Goal: Communication & Community: Participate in discussion

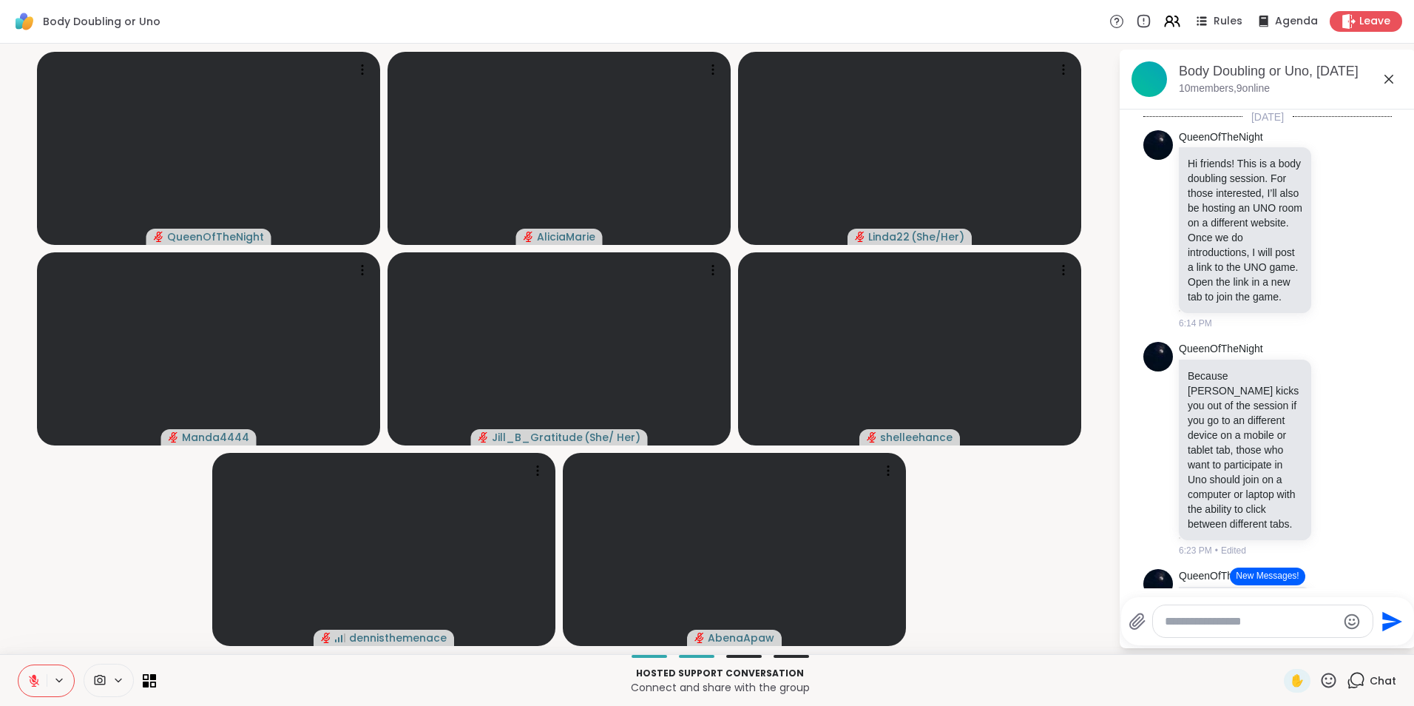
scroll to position [2571, 0]
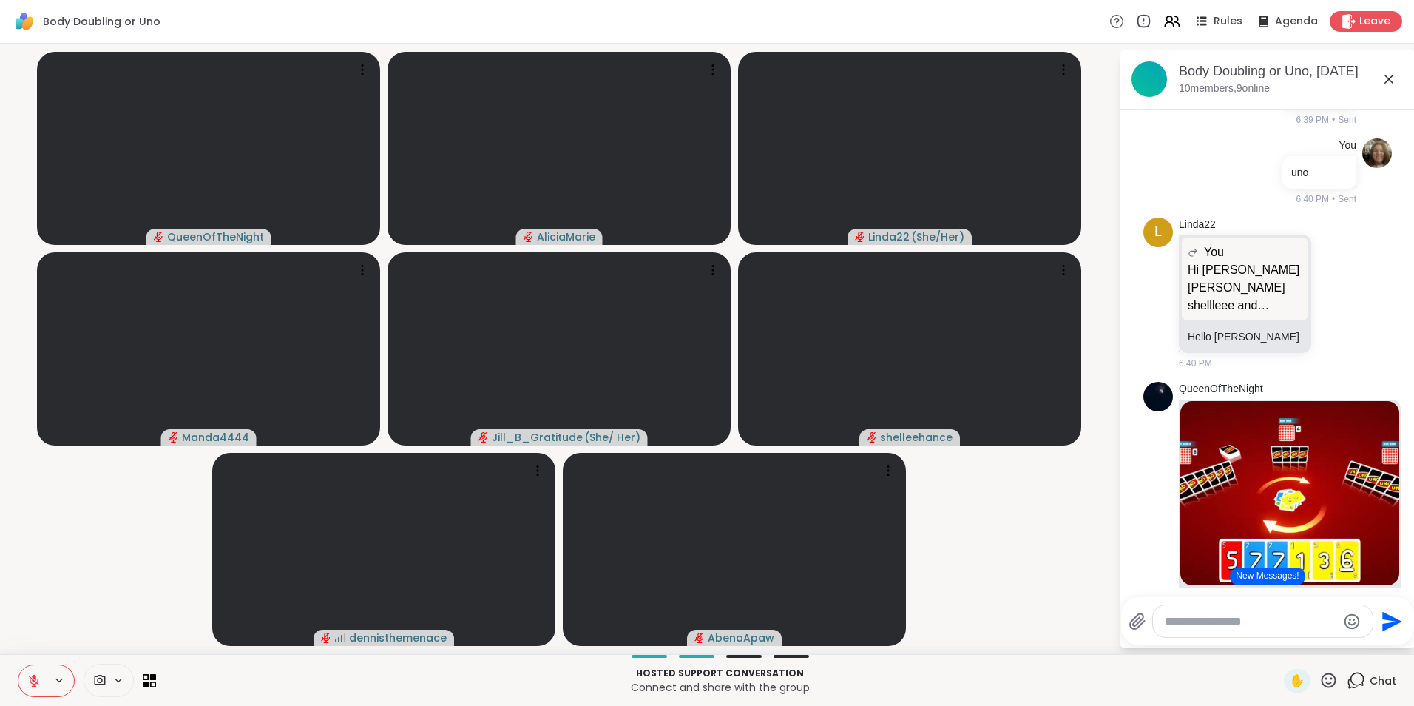
click at [38, 679] on icon at bounding box center [33, 680] width 13 height 13
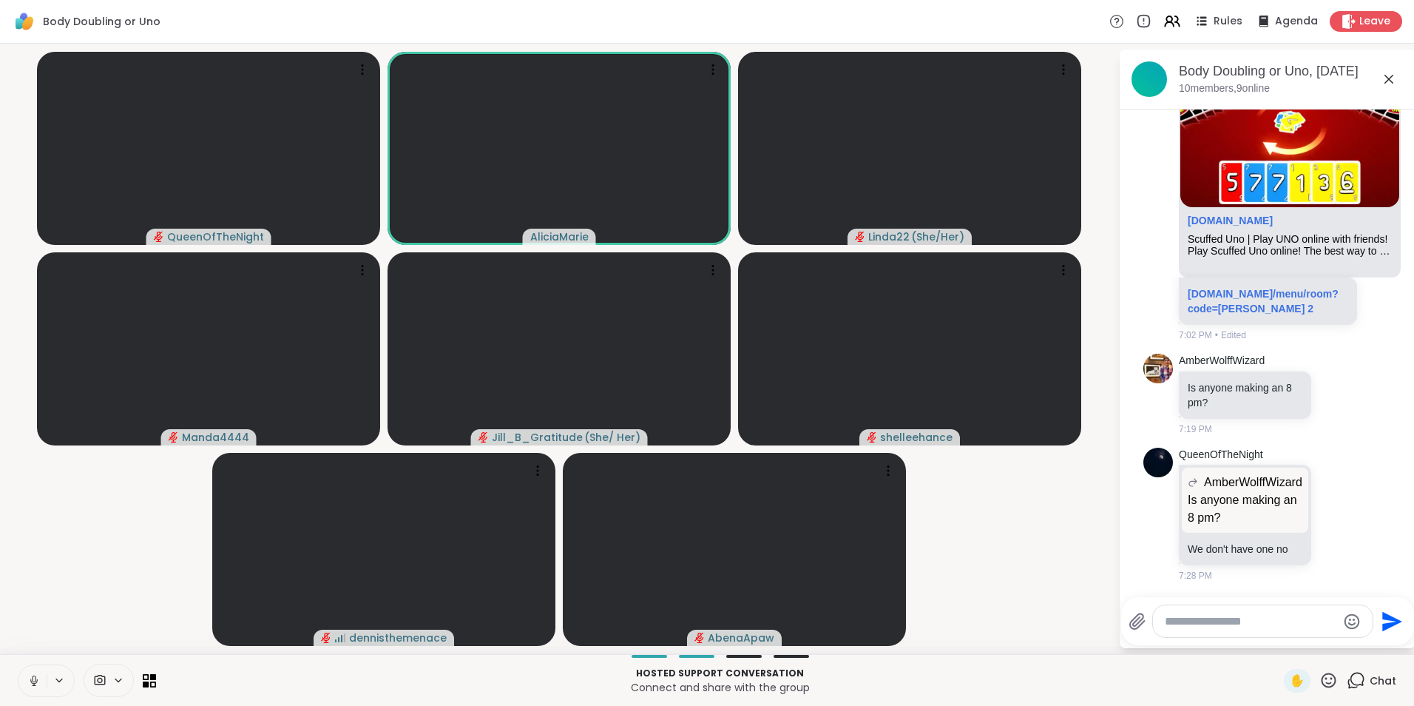
scroll to position [3721, 0]
click at [1242, 614] on textarea "Type your message" at bounding box center [1251, 621] width 172 height 15
click at [1242, 626] on textarea "Type your message" at bounding box center [1251, 621] width 172 height 15
type textarea "**********"
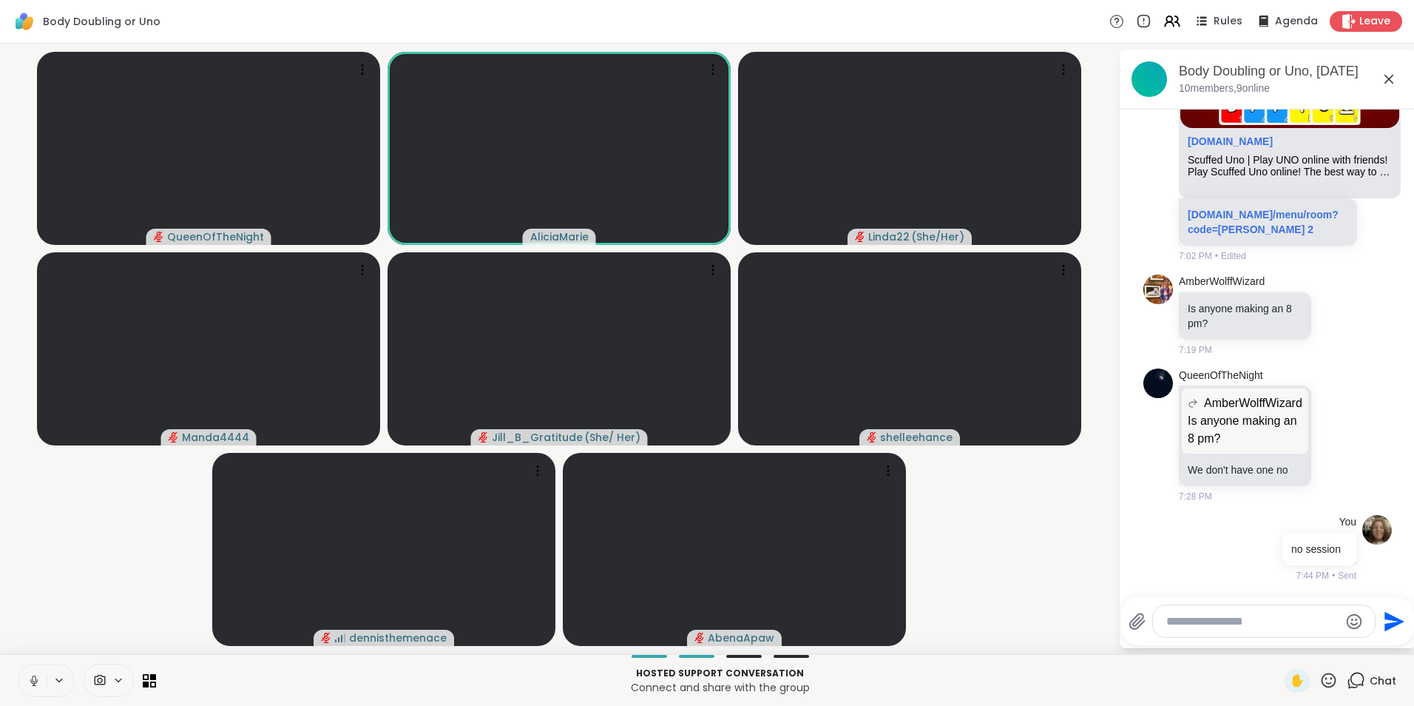
scroll to position [3801, 0]
click at [1248, 213] on link "[DOMAIN_NAME]/menu/room?code=[PERSON_NAME] 2" at bounding box center [1263, 222] width 151 height 27
click at [1215, 279] on link "AmberWolffWizard" at bounding box center [1222, 281] width 86 height 15
click at [31, 676] on icon at bounding box center [33, 680] width 13 height 13
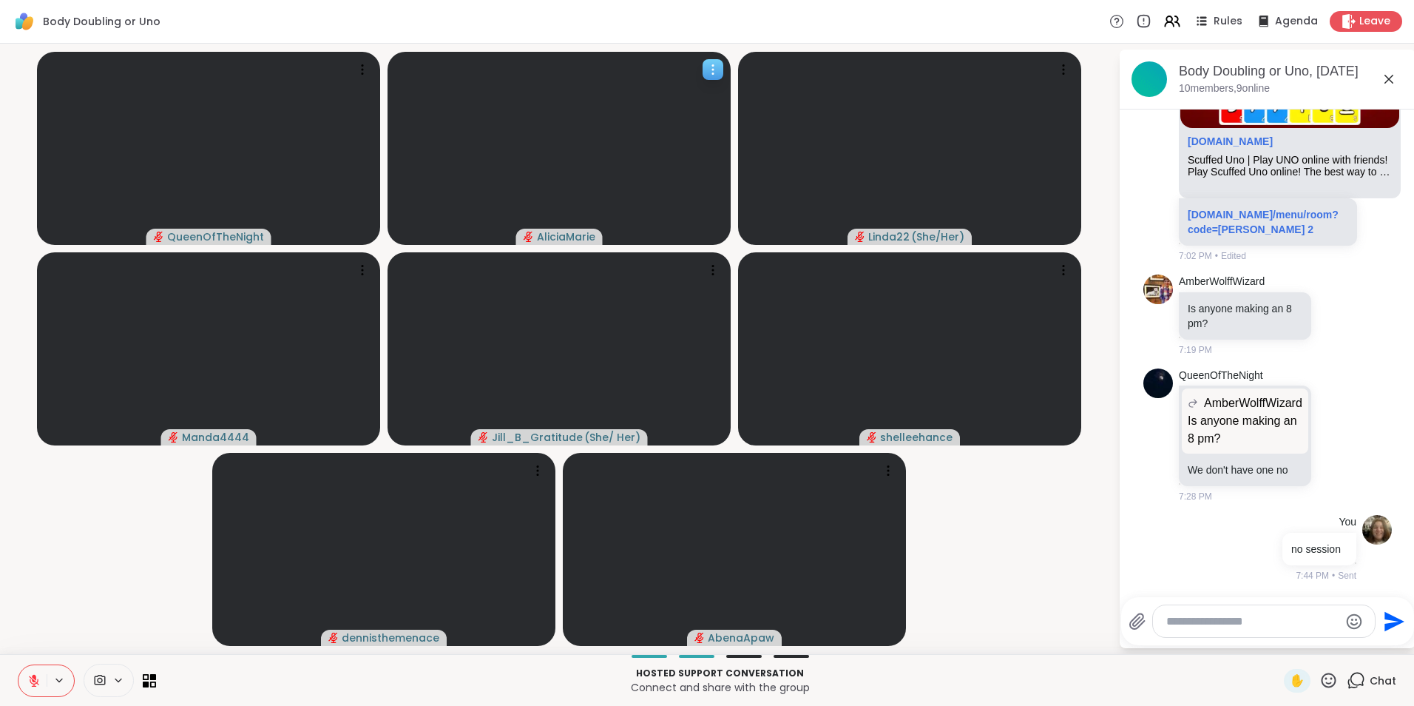
click at [529, 207] on video at bounding box center [559, 148] width 343 height 193
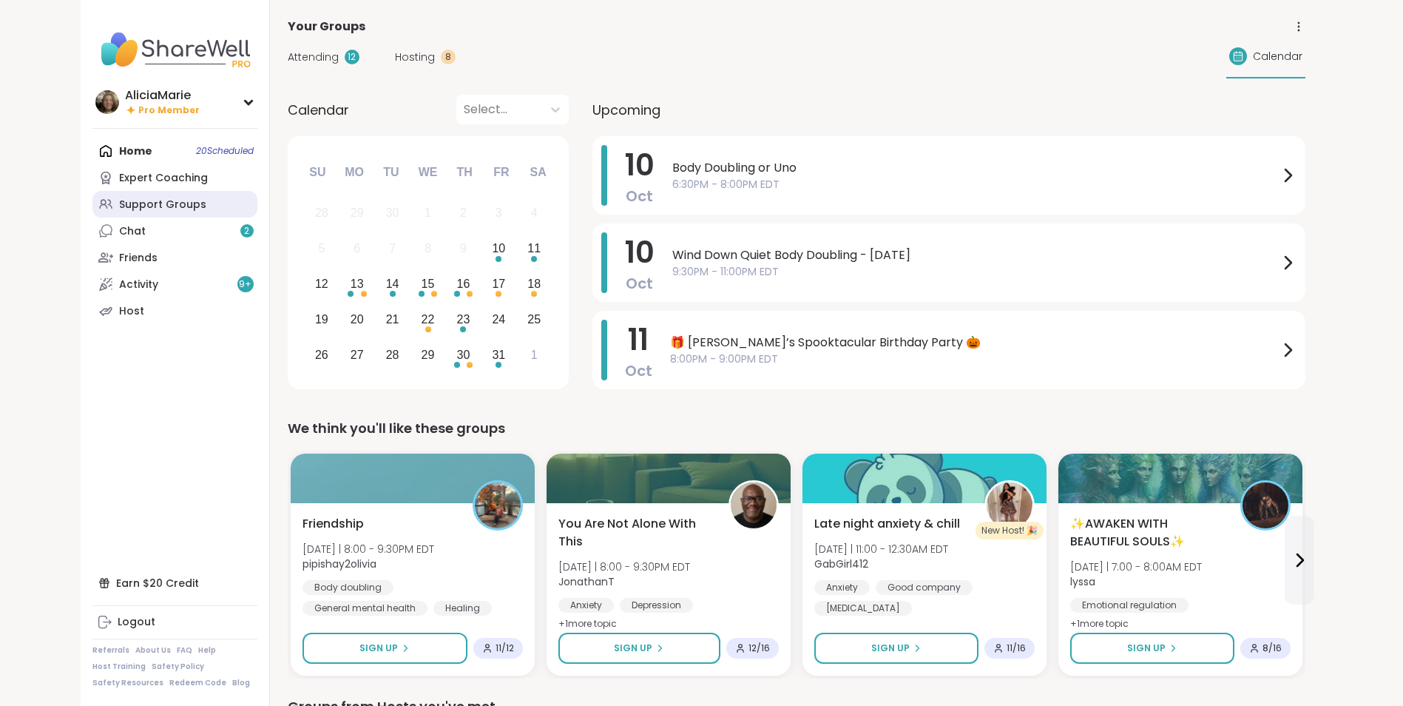
click at [199, 204] on div "Support Groups" at bounding box center [162, 204] width 87 height 15
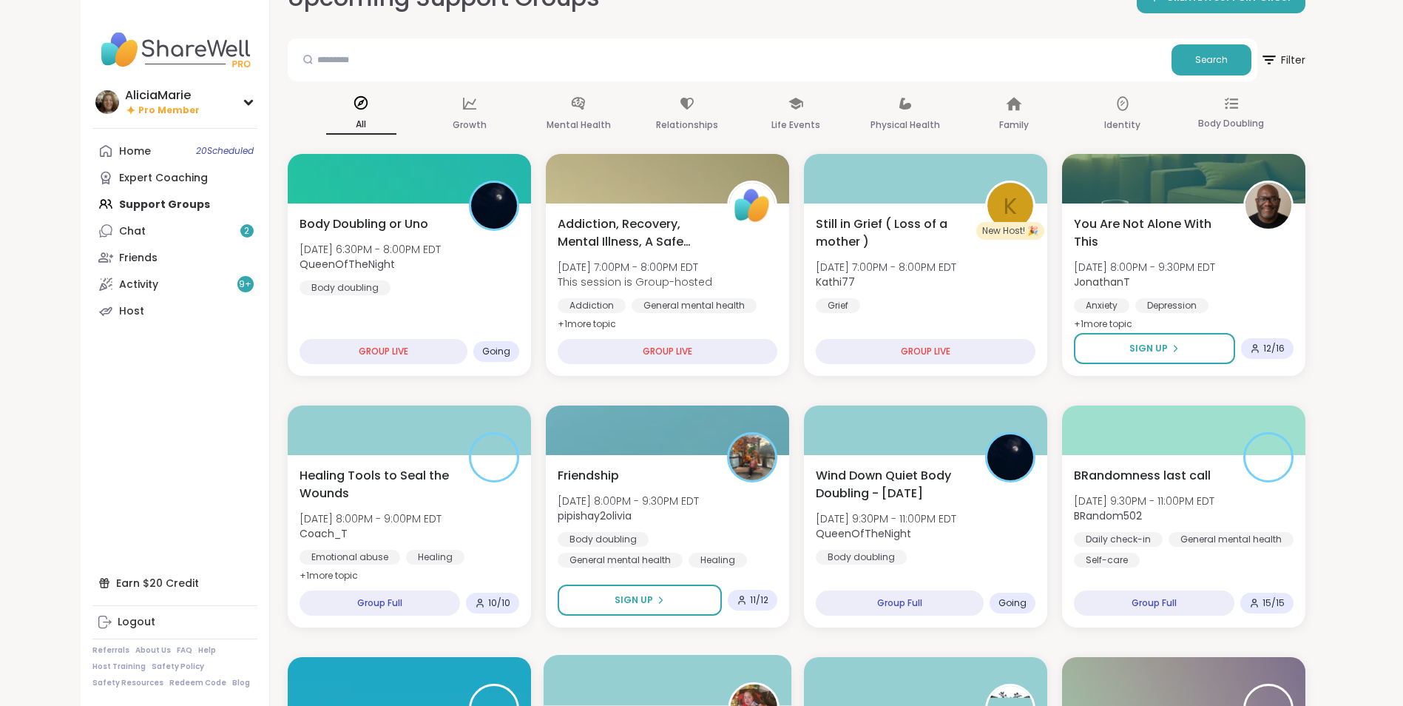
scroll to position [24, 0]
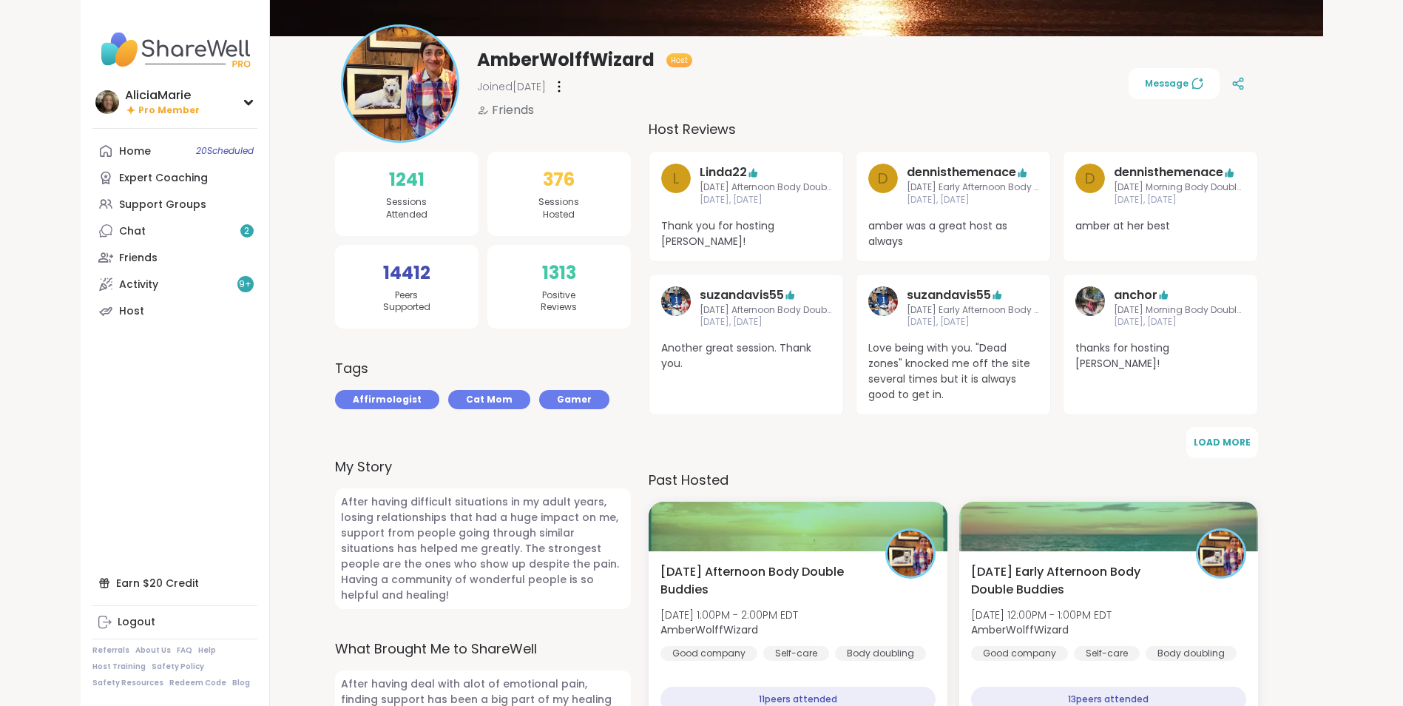
scroll to position [138, 0]
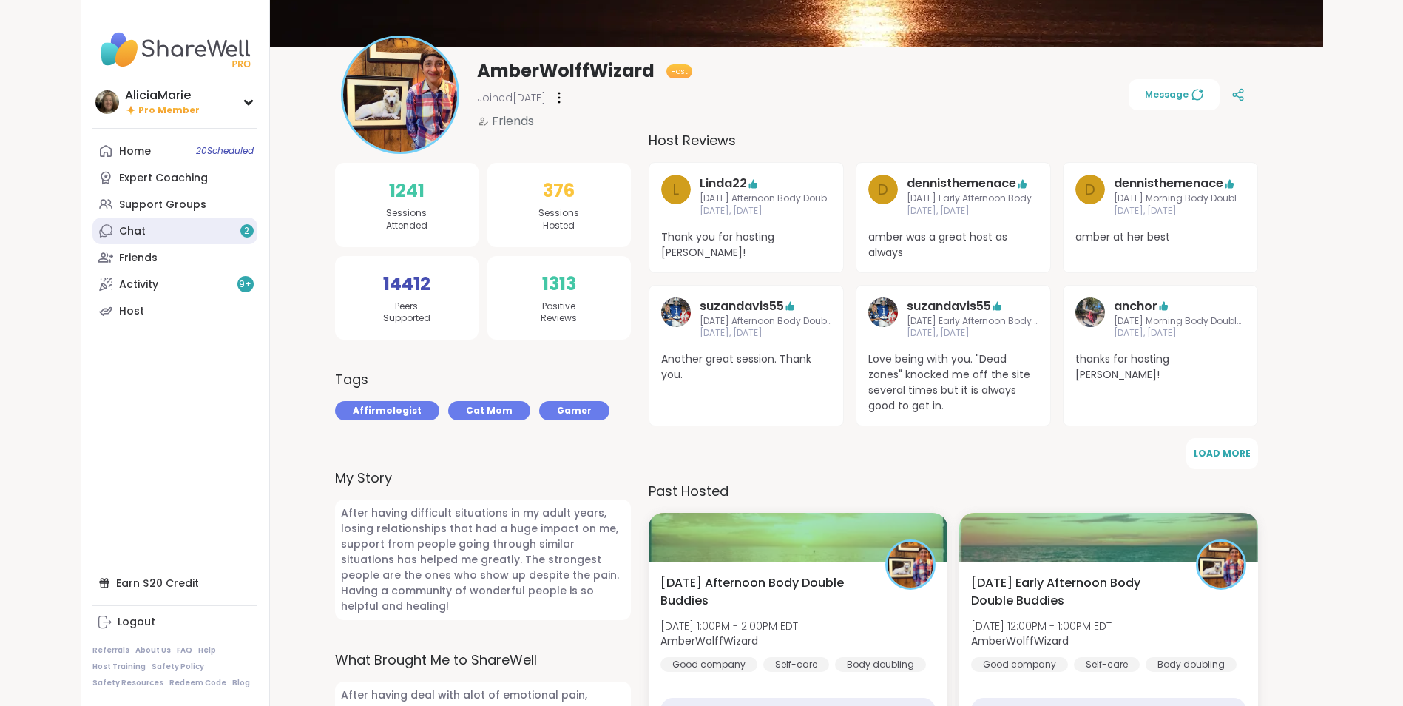
click at [251, 234] on div "2" at bounding box center [246, 230] width 13 height 13
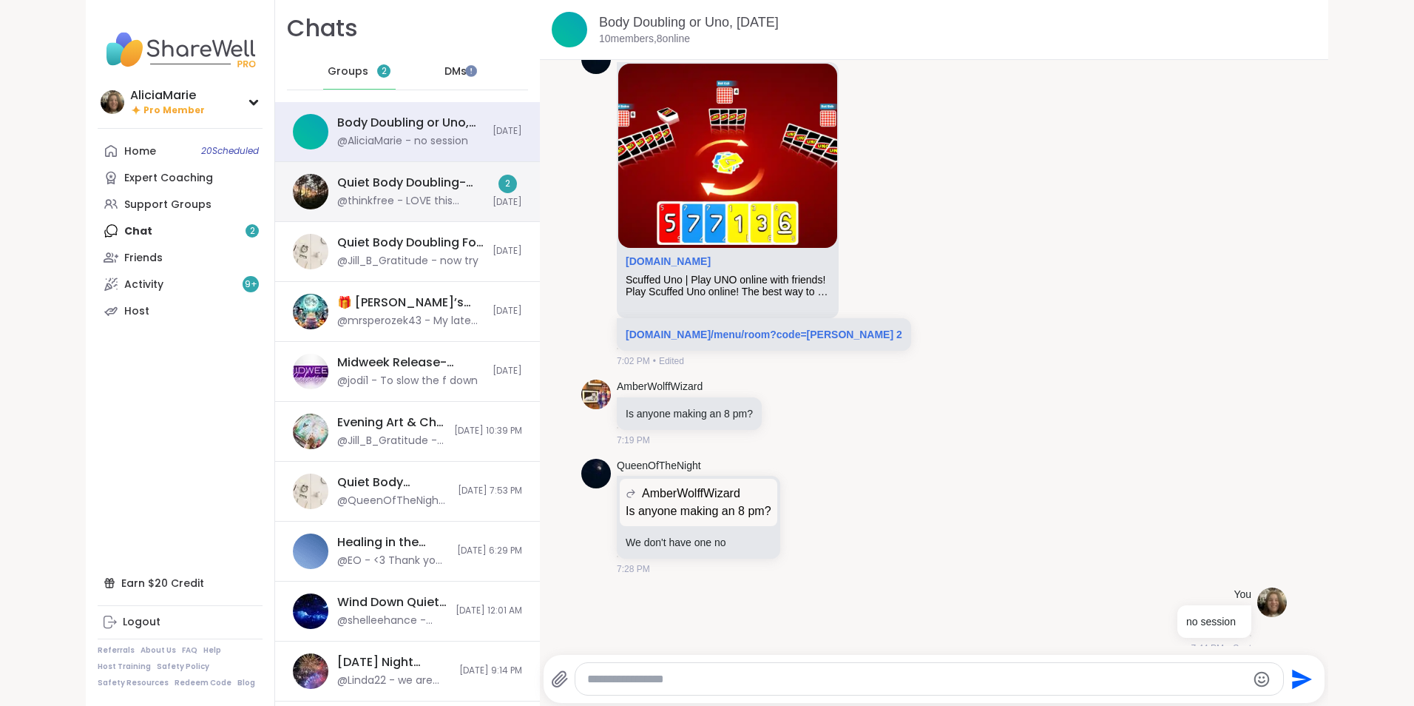
click at [440, 192] on div "Quiet Body Doubling- Friday Evening, Oct 10 @thinkfree - LOVE this Sharewell se…" at bounding box center [410, 192] width 146 height 34
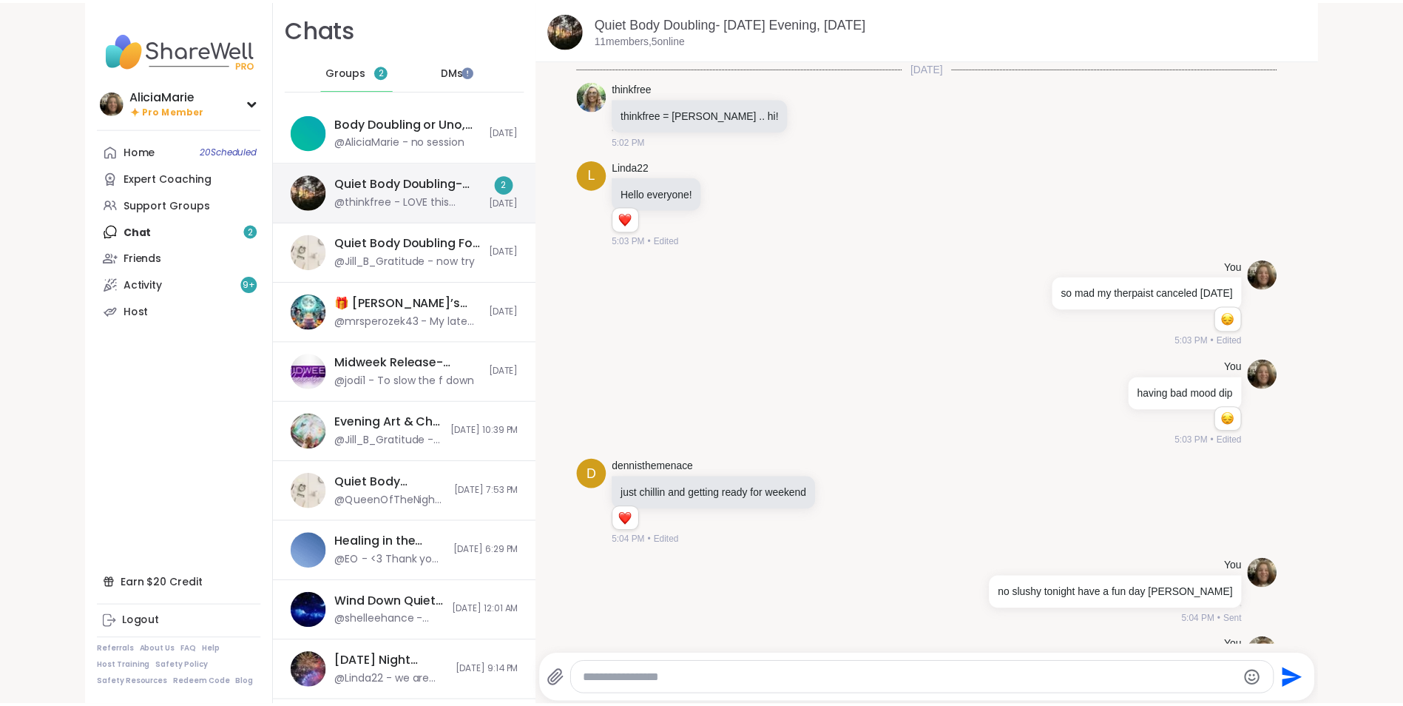
scroll to position [1576, 0]
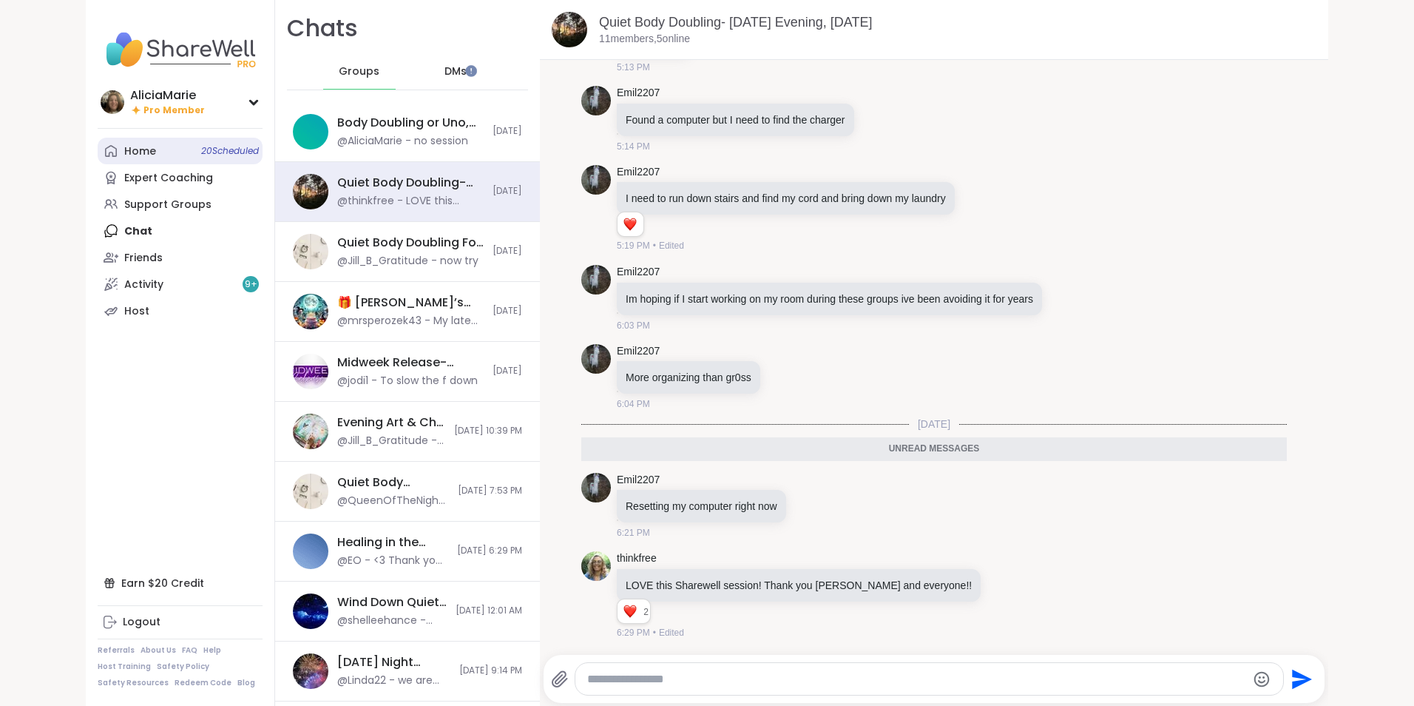
click at [201, 152] on span "20 Scheduled" at bounding box center [230, 151] width 58 height 12
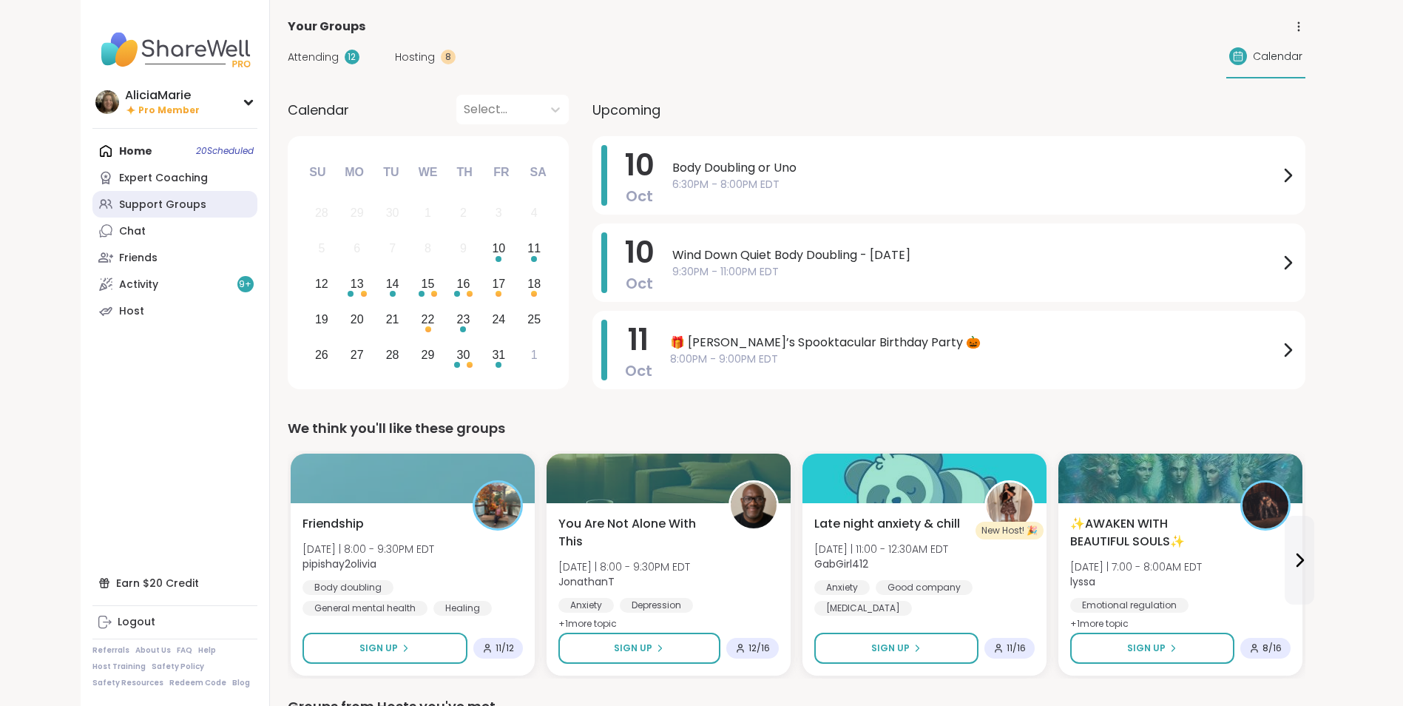
click at [181, 206] on div "Support Groups" at bounding box center [162, 204] width 87 height 15
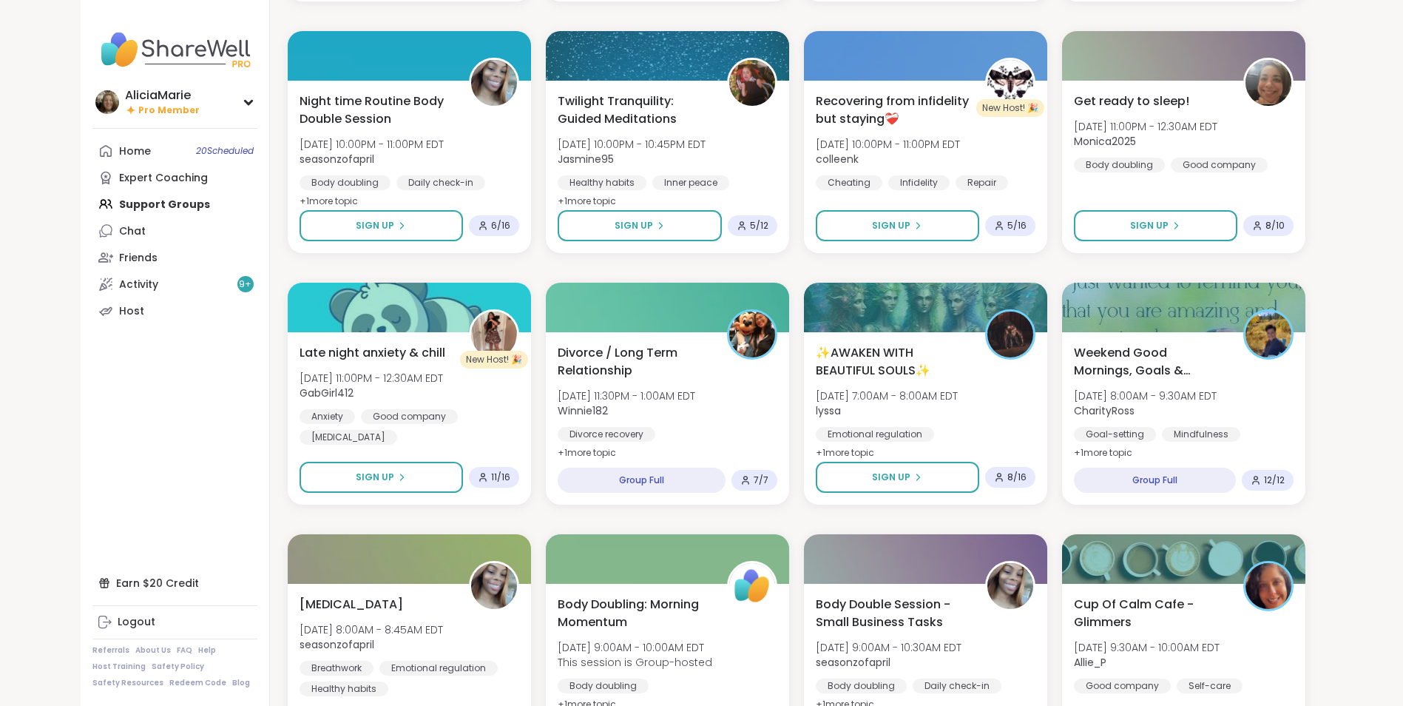
scroll to position [692, 0]
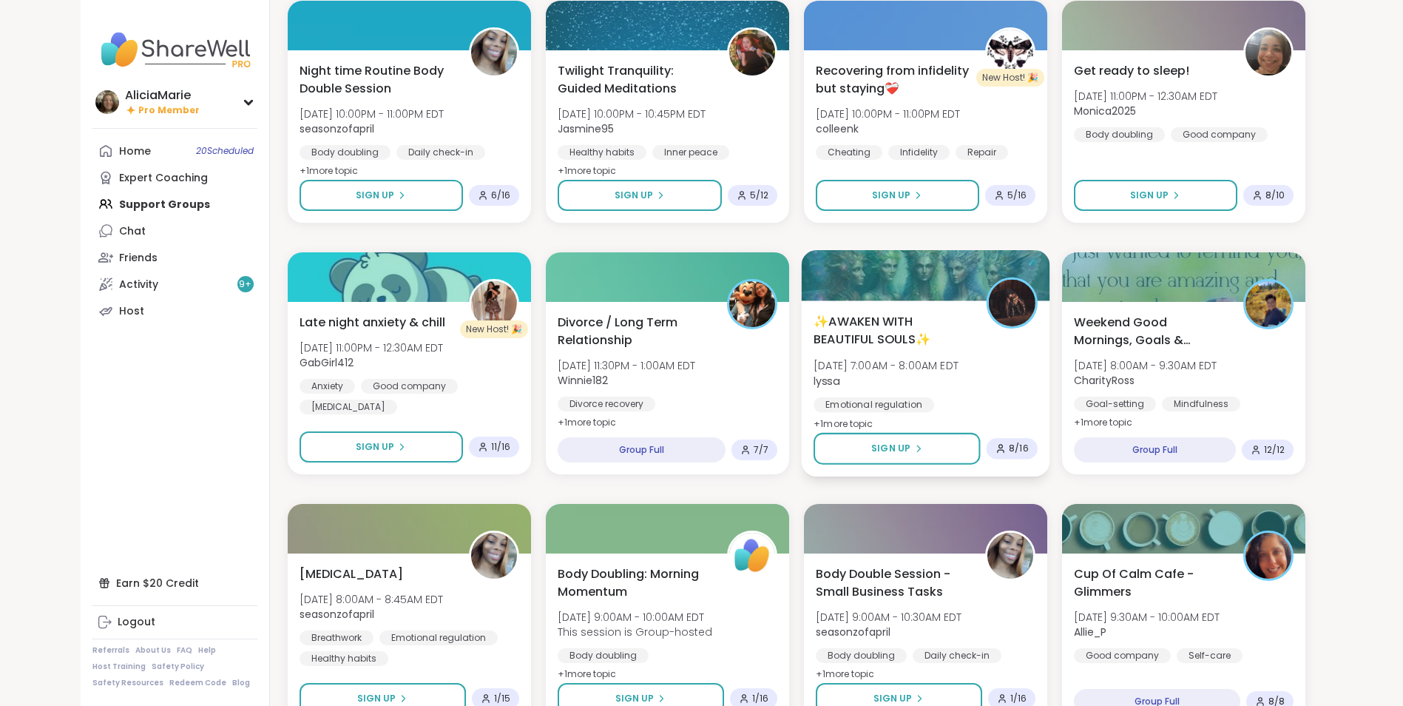
click at [982, 458] on div "Sign Up 8 / 16" at bounding box center [926, 449] width 224 height 32
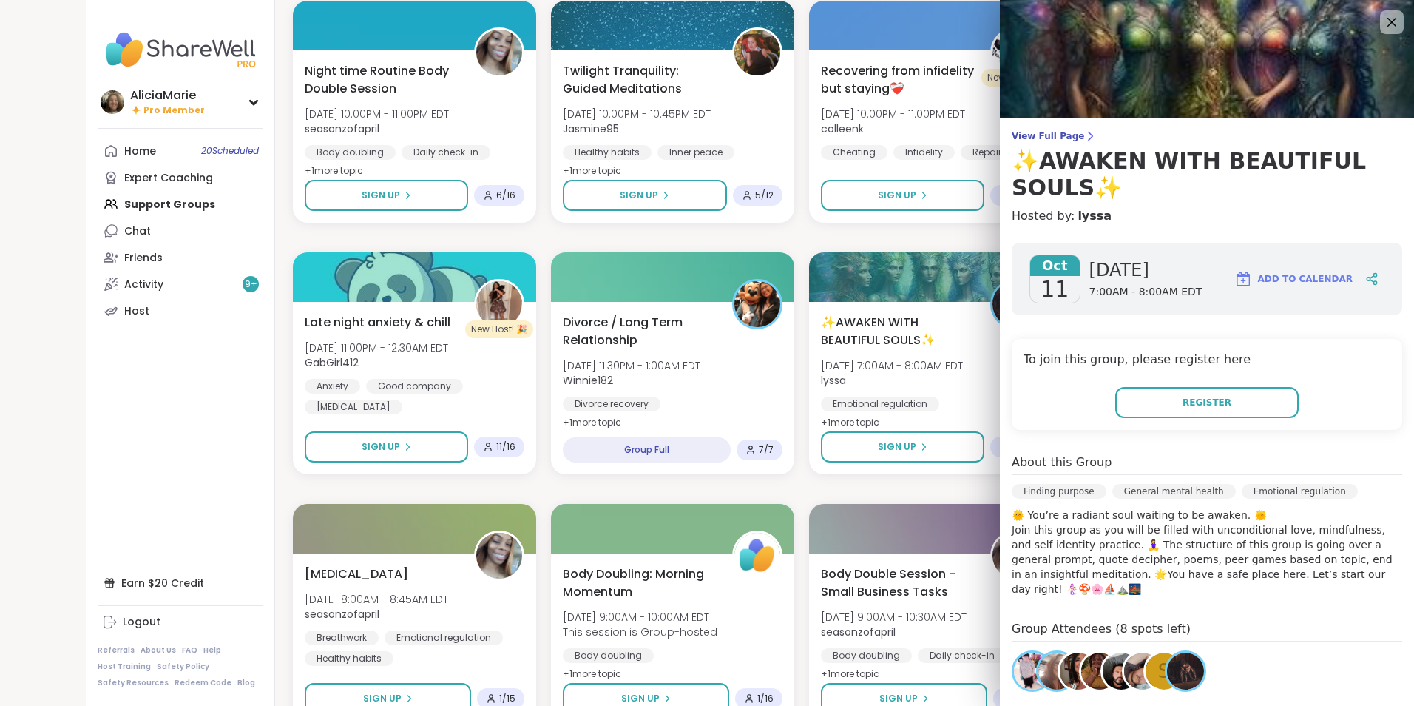
click at [1201, 420] on div "To join this group, please register here Register" at bounding box center [1207, 384] width 391 height 91
click at [1201, 419] on div "To join this group, please register here Register" at bounding box center [1207, 384] width 391 height 91
click at [1196, 406] on span "Register" at bounding box center [1207, 402] width 49 height 13
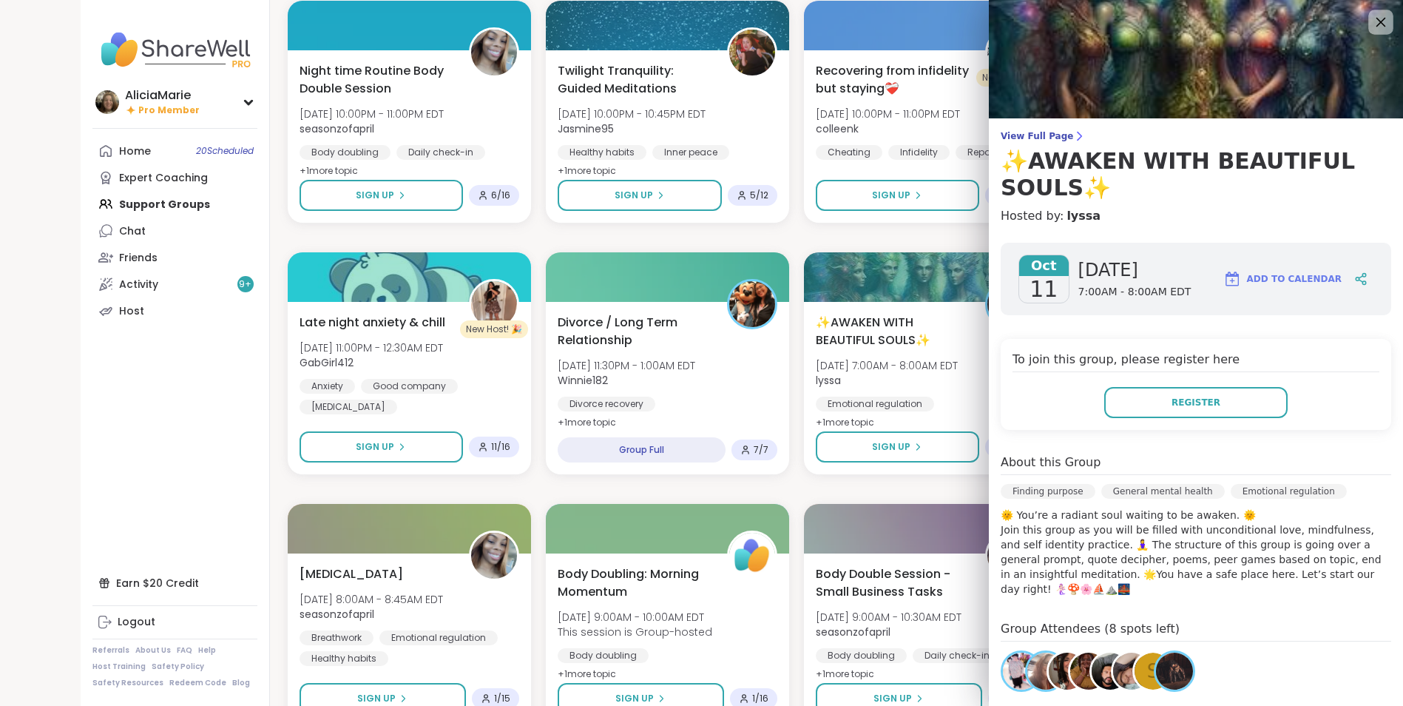
click at [1371, 28] on icon at bounding box center [1380, 22] width 18 height 18
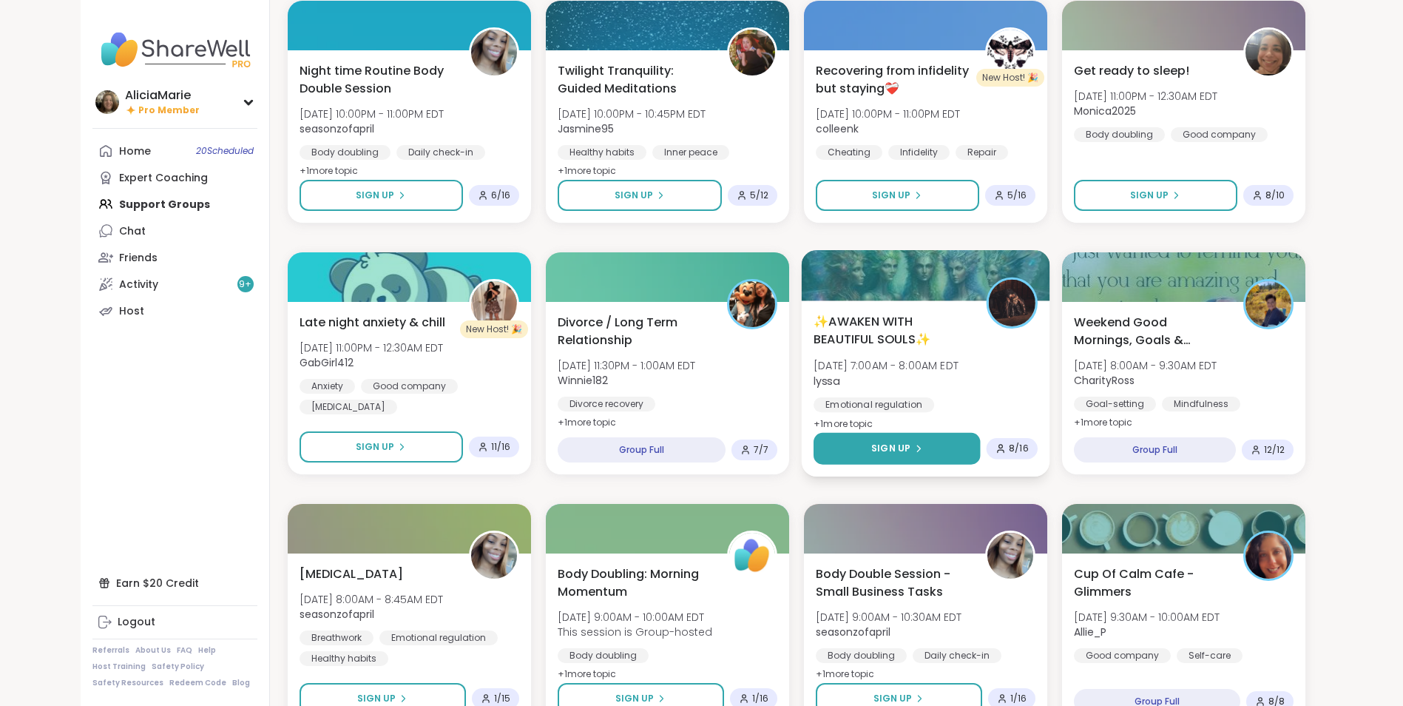
click at [932, 436] on button "Sign Up" at bounding box center [897, 449] width 166 height 32
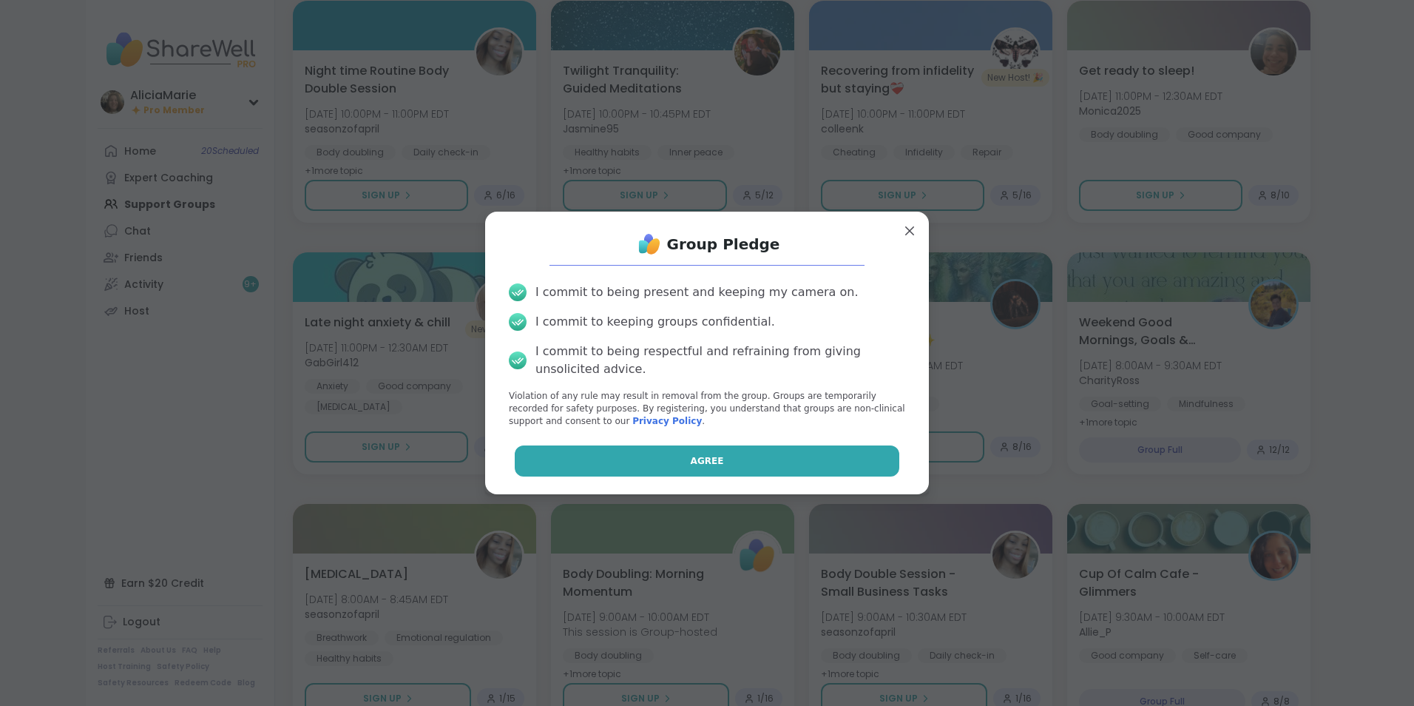
click at [706, 467] on button "Agree" at bounding box center [707, 460] width 385 height 31
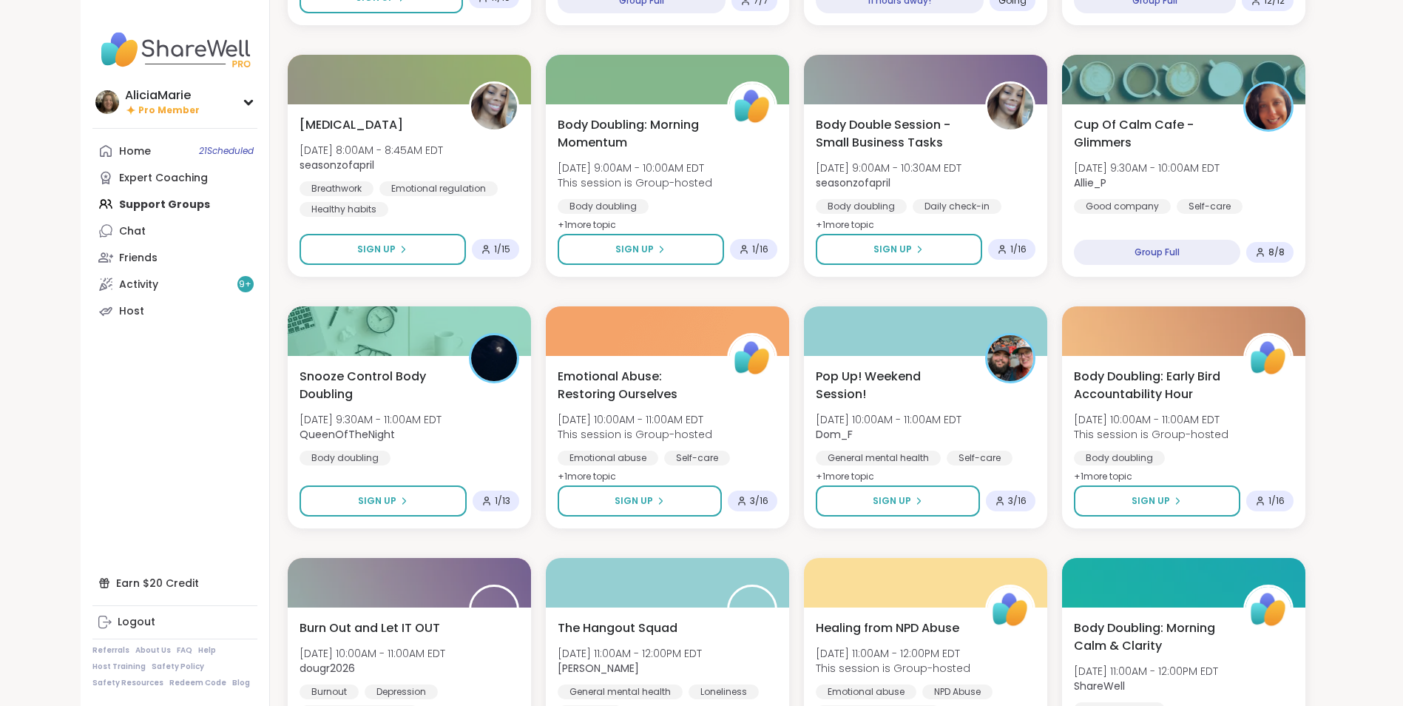
scroll to position [1152, 0]
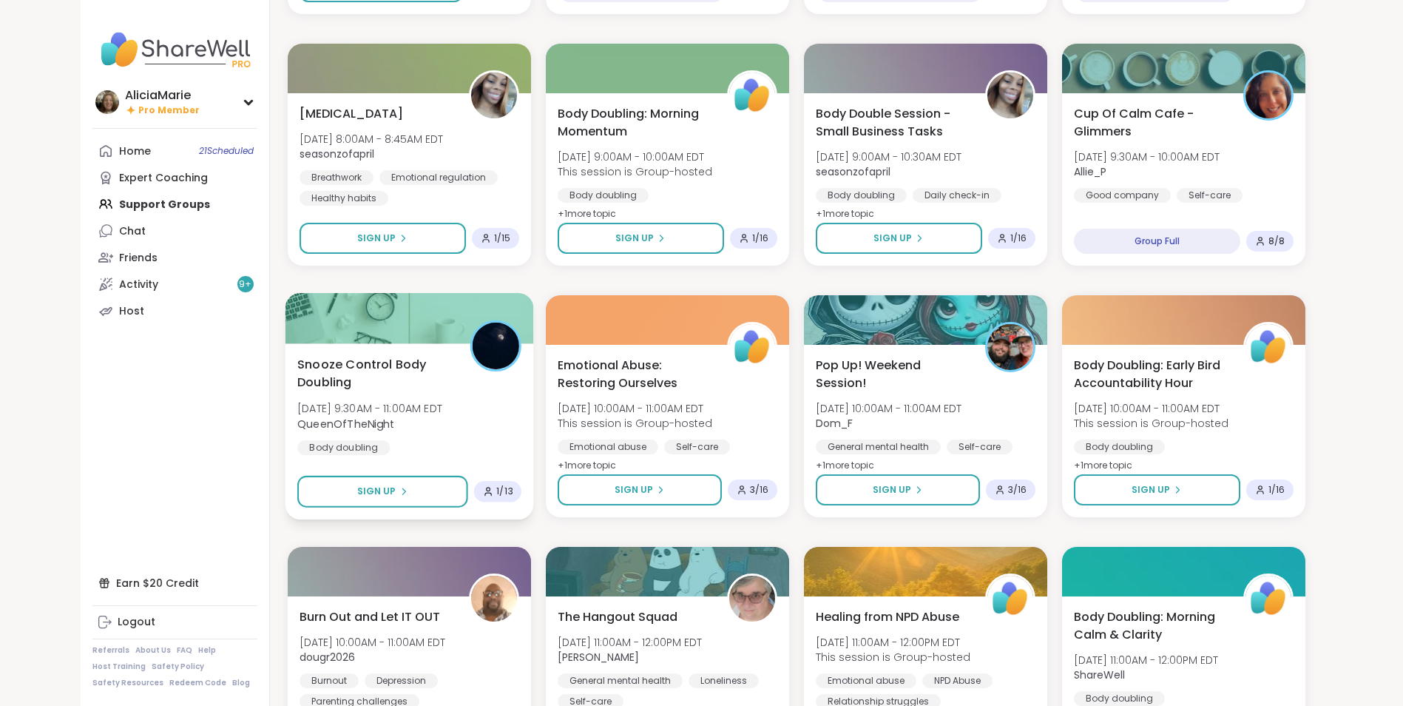
click at [452, 450] on div "Snooze Control Body Doubling Sat, Oct 11 | 9:30AM - 11:00AM EDT QueenOfTheNight…" at bounding box center [409, 405] width 224 height 100
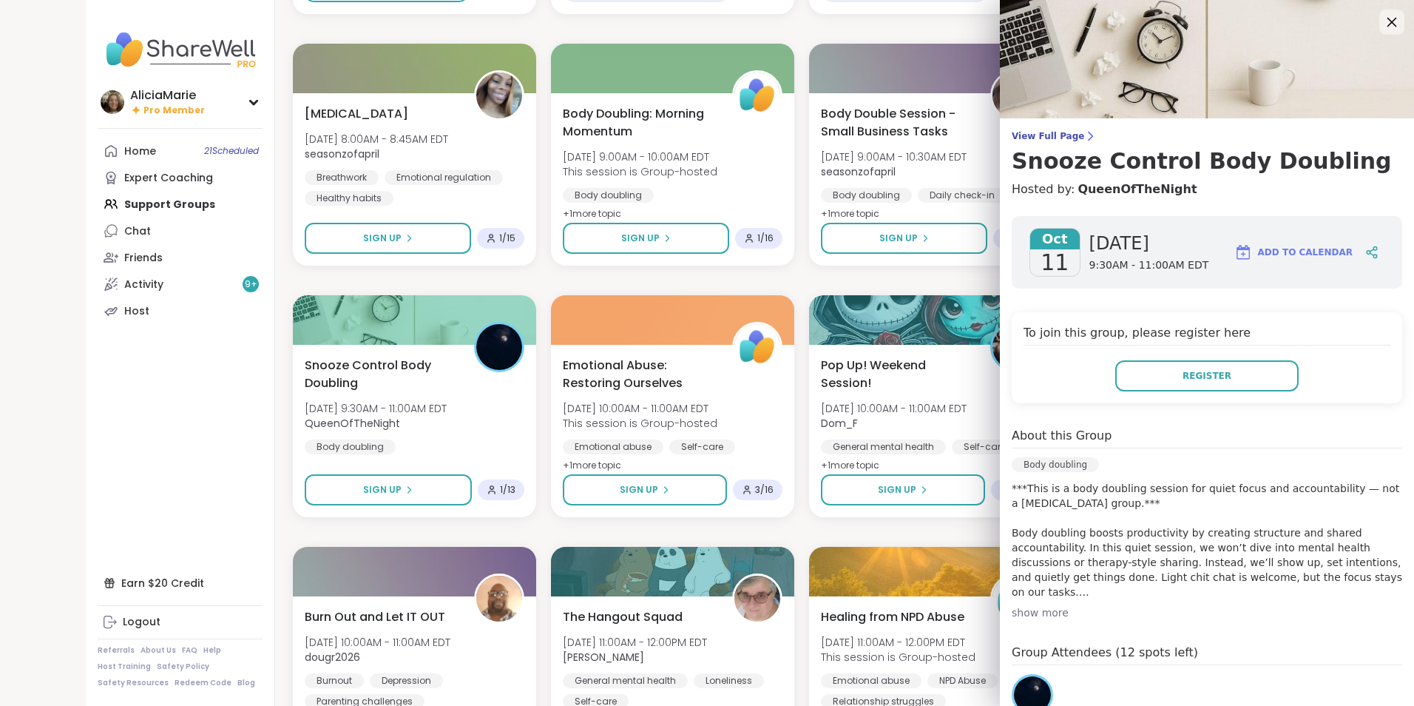
click at [1380, 27] on div at bounding box center [1392, 22] width 25 height 25
click at [1382, 19] on icon at bounding box center [1391, 22] width 18 height 18
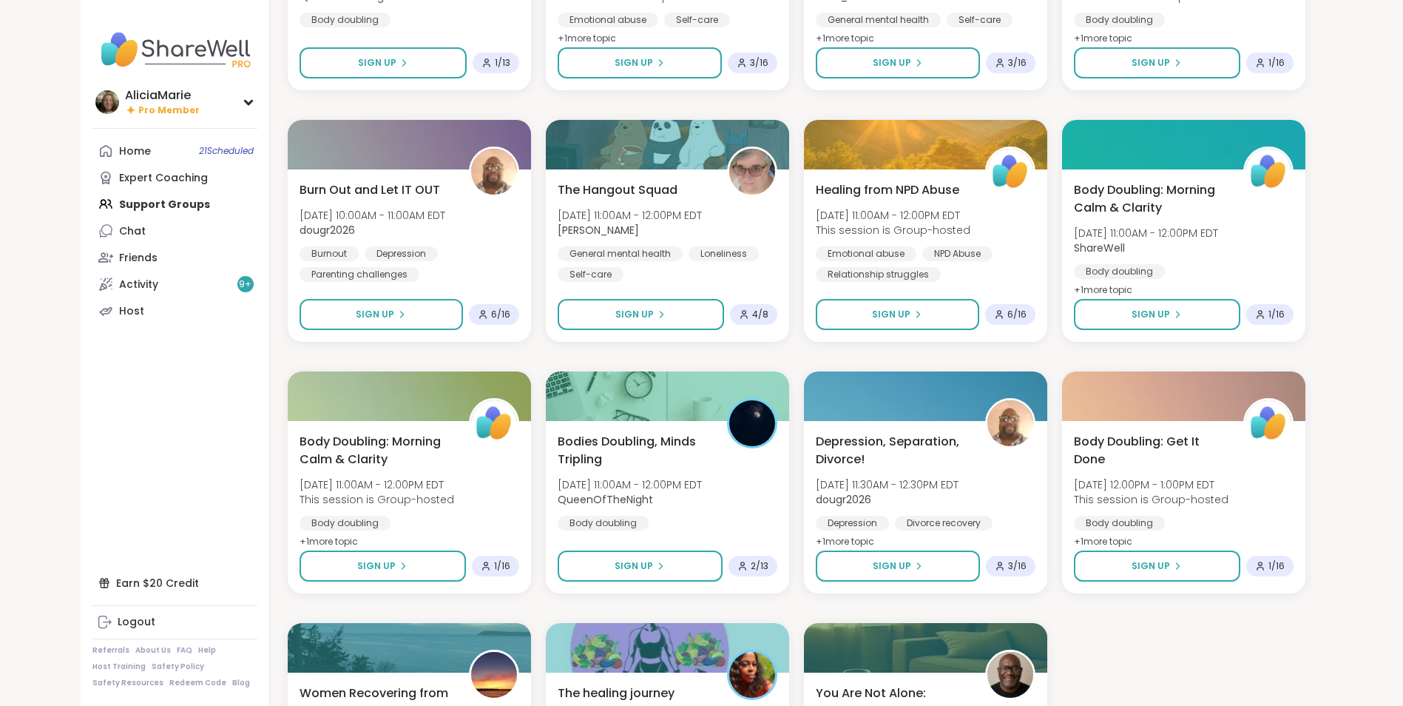
scroll to position [1779, 0]
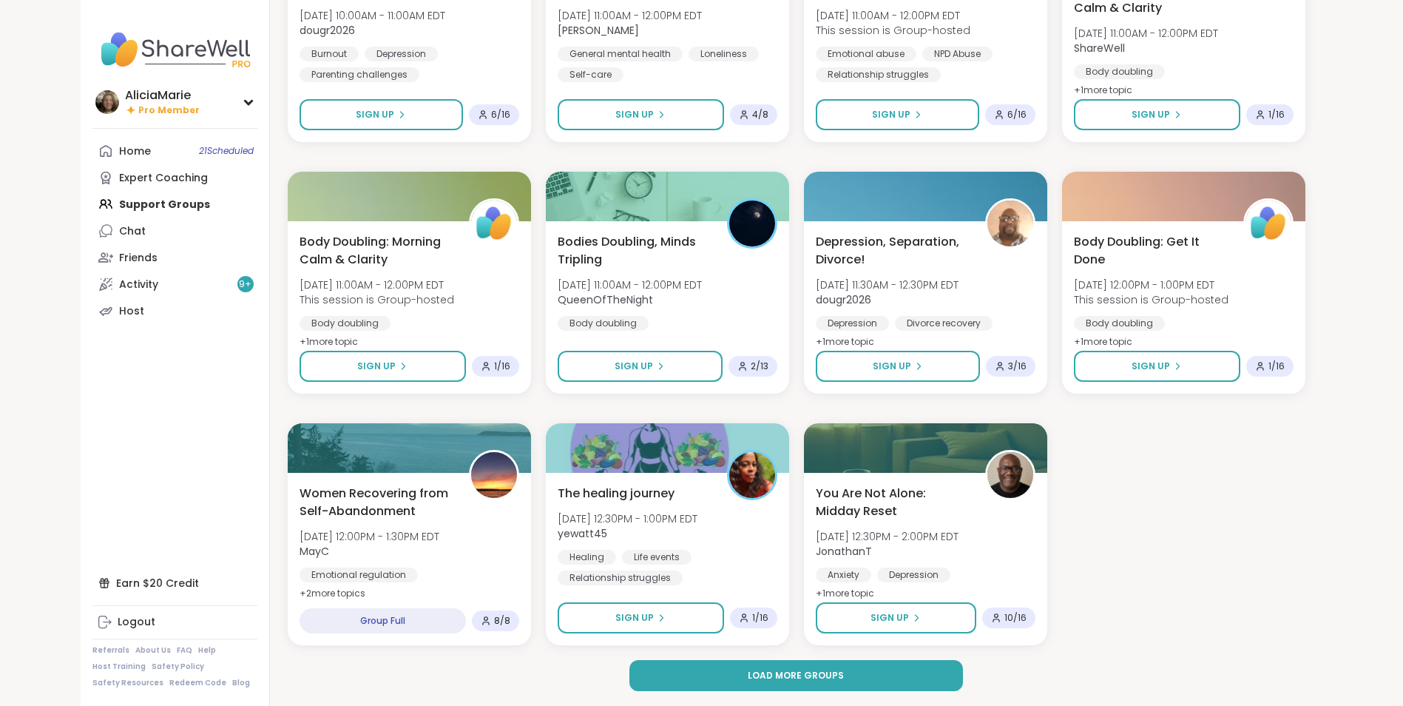
click at [910, 673] on button "Load more groups" at bounding box center [796, 675] width 334 height 31
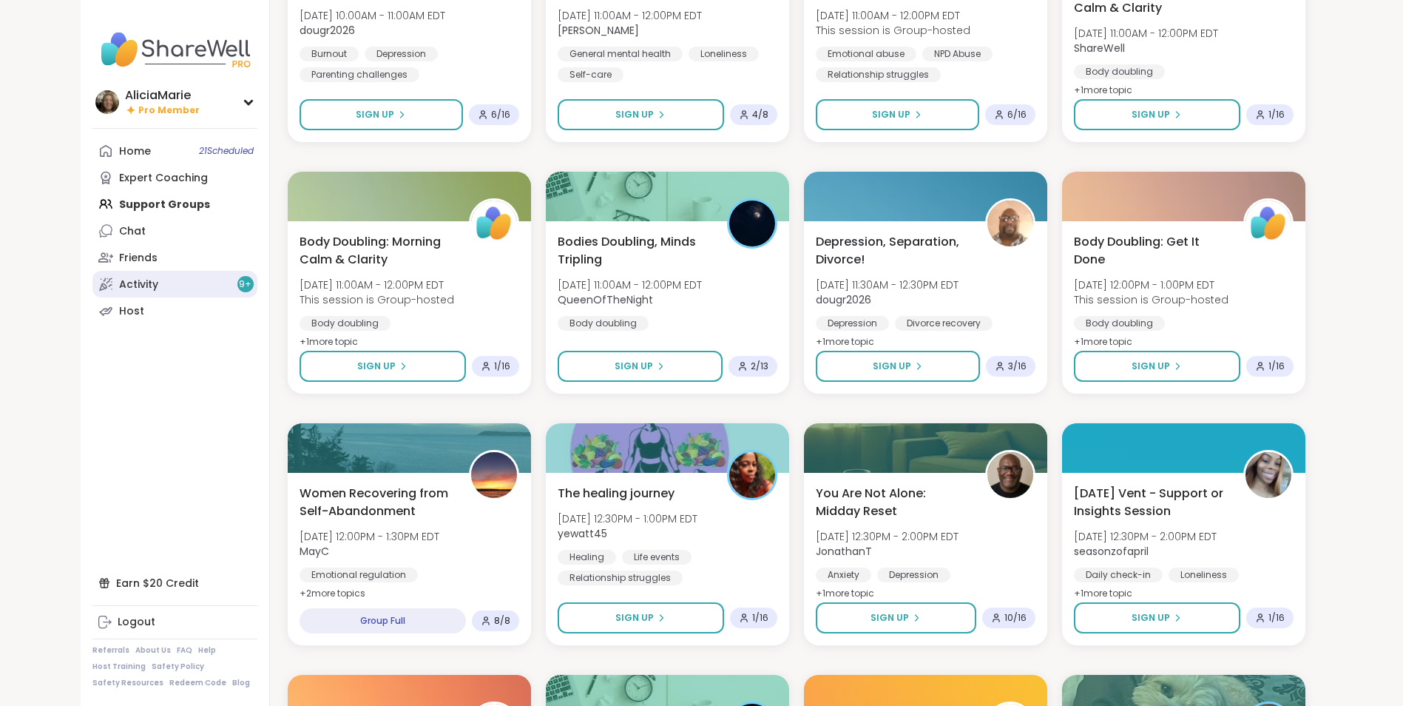
click at [175, 283] on link "Activity 9 +" at bounding box center [174, 284] width 165 height 27
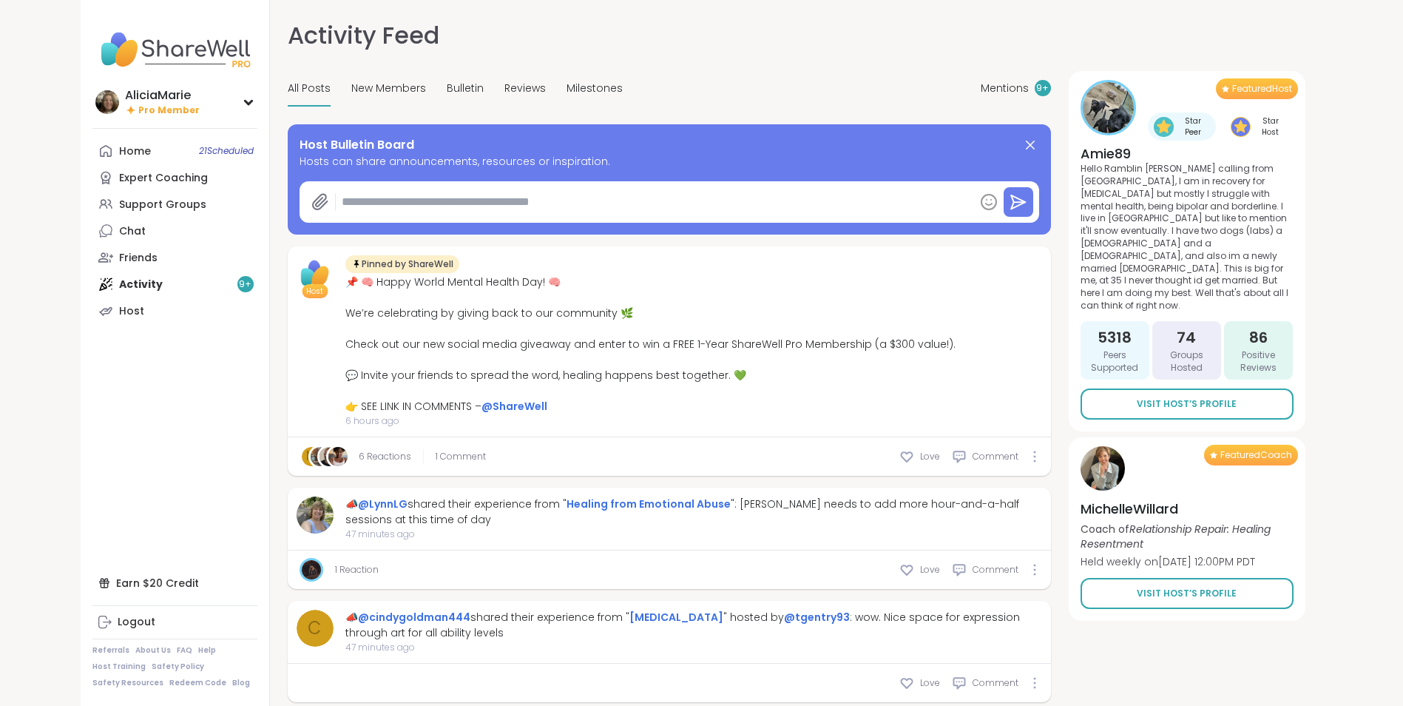
type textarea "*"
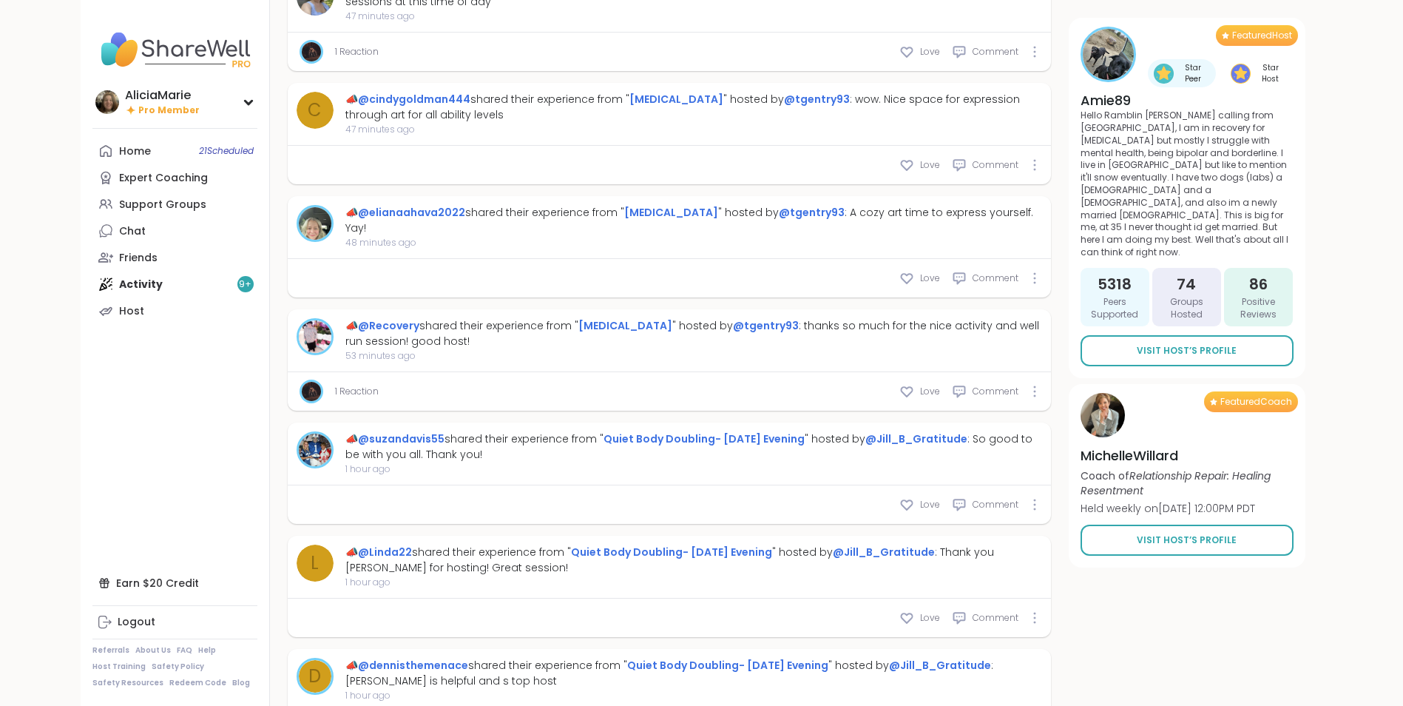
scroll to position [789, 0]
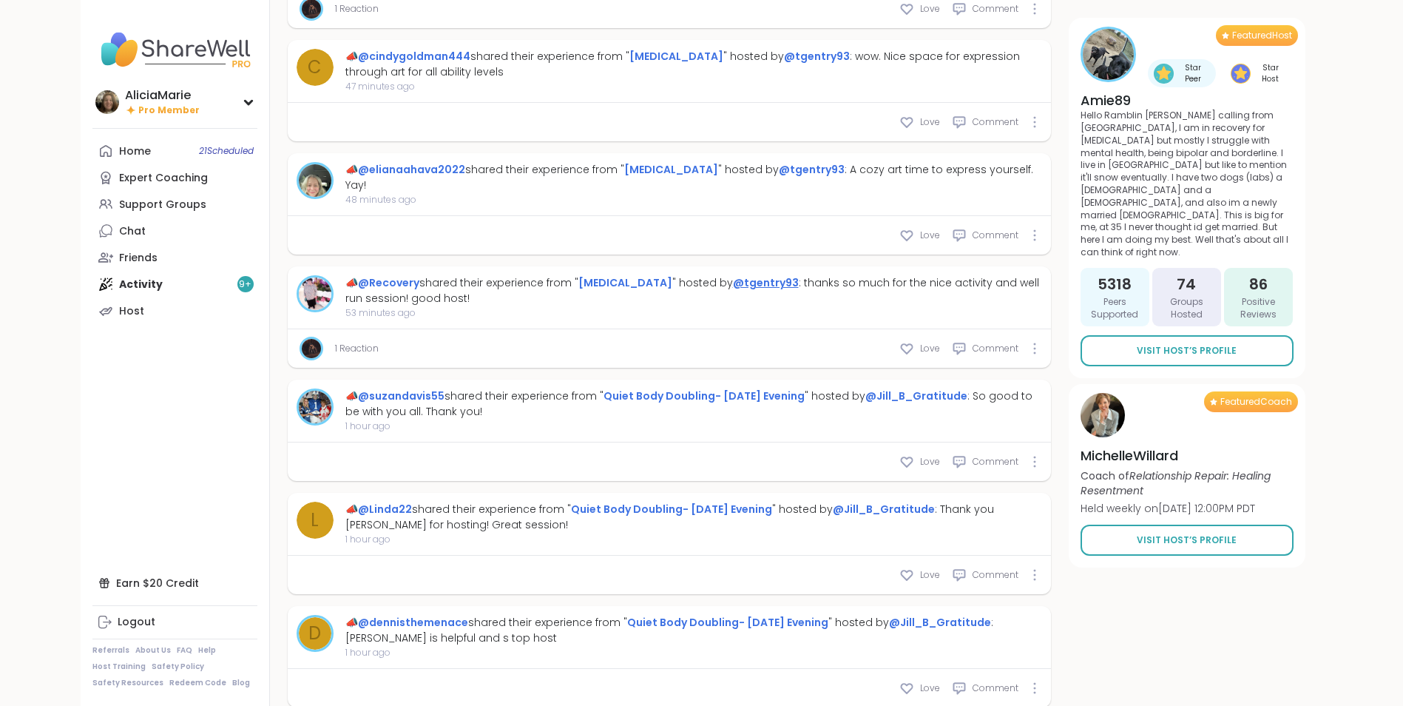
click at [734, 275] on link "@tgentry93" at bounding box center [766, 282] width 66 height 15
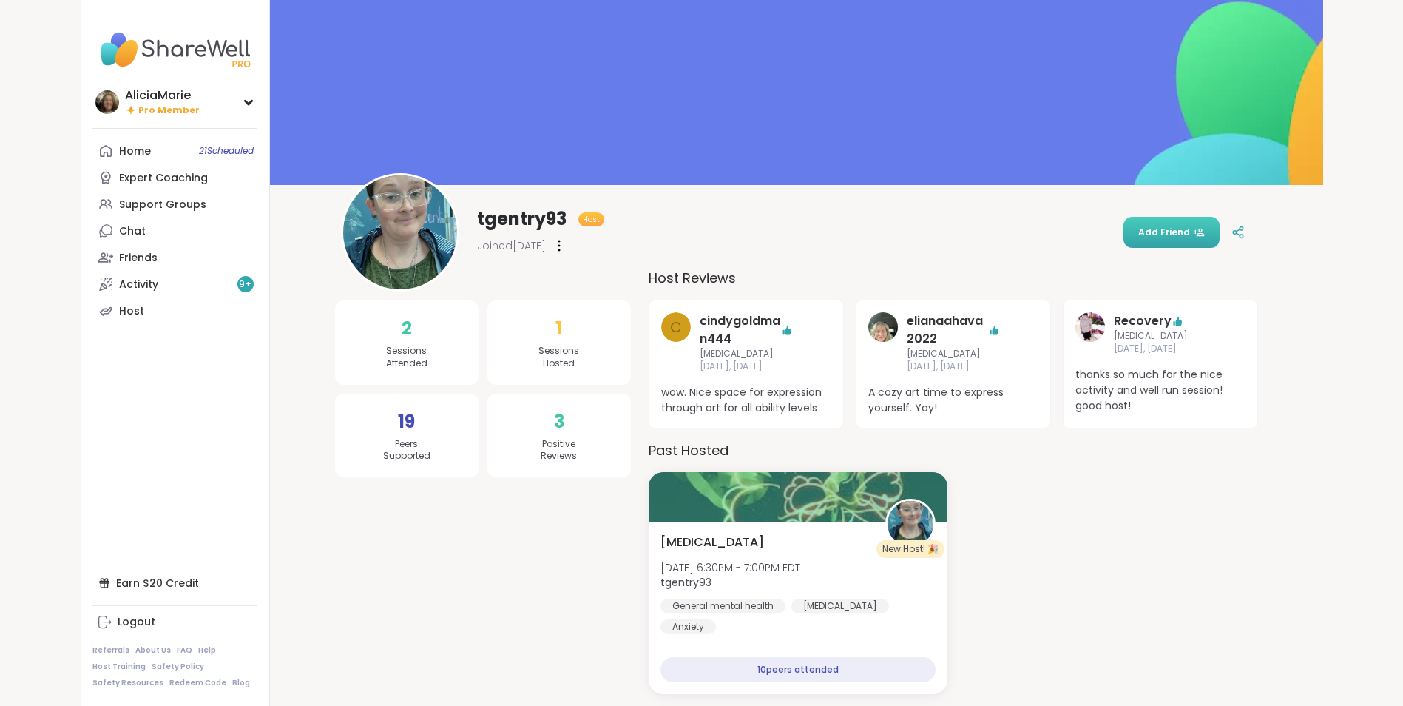
click at [1166, 243] on button "Add Friend" at bounding box center [1172, 232] width 96 height 31
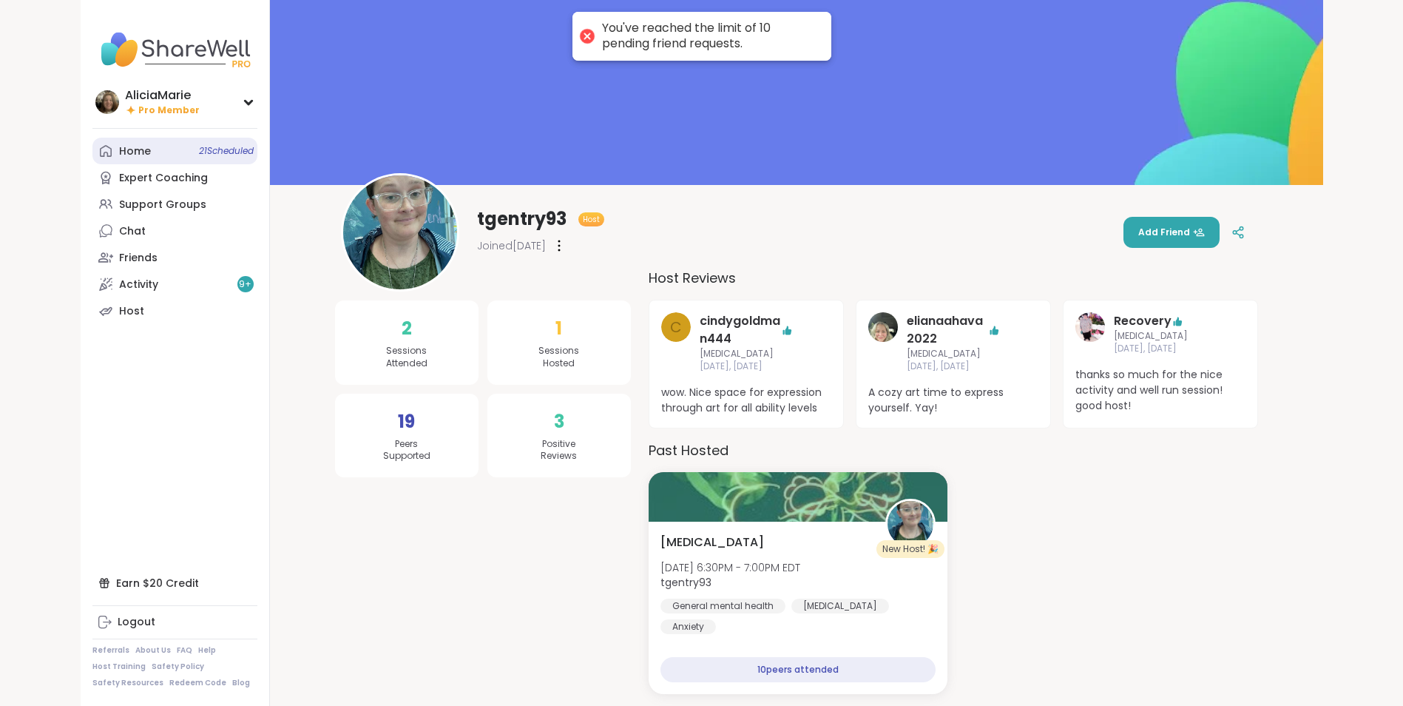
click at [175, 151] on link "Home 21 Scheduled" at bounding box center [174, 151] width 165 height 27
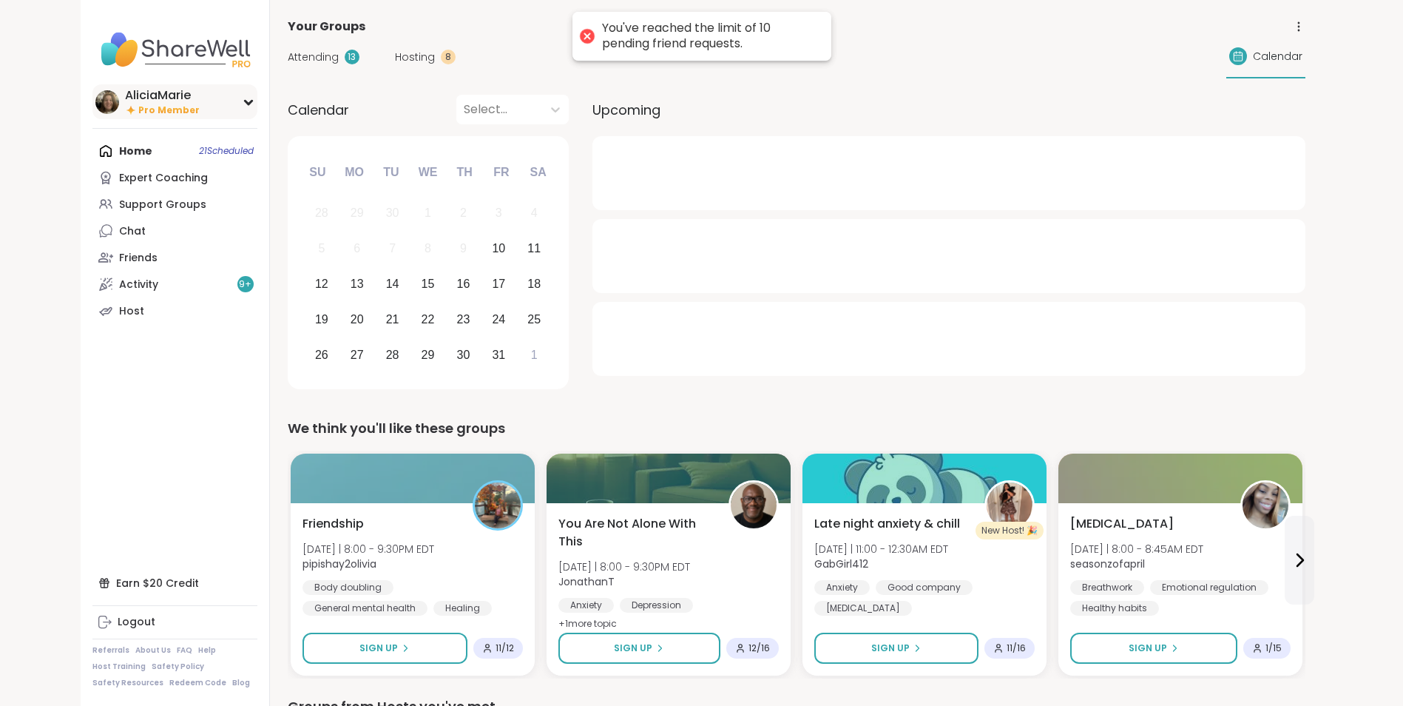
click at [166, 98] on div "AliciaMarie" at bounding box center [162, 95] width 75 height 16
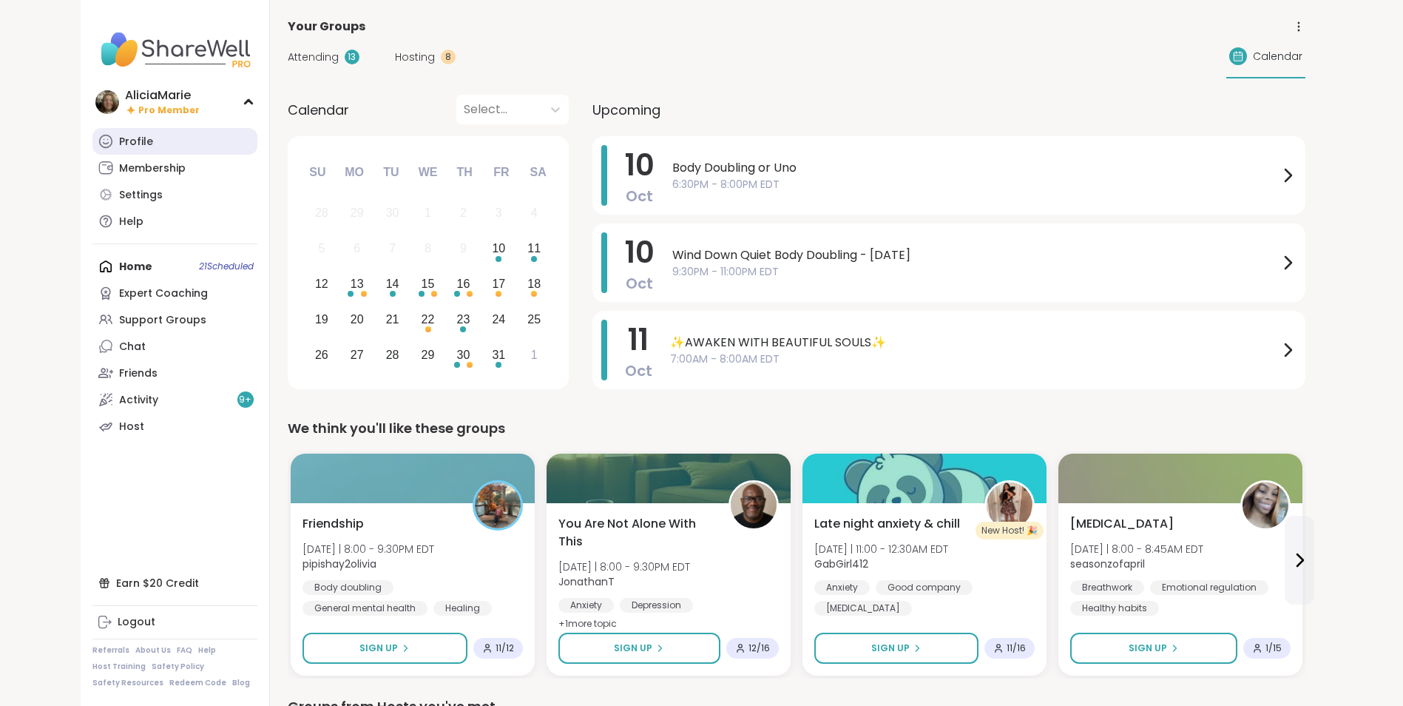
click at [163, 138] on link "Profile" at bounding box center [174, 141] width 165 height 27
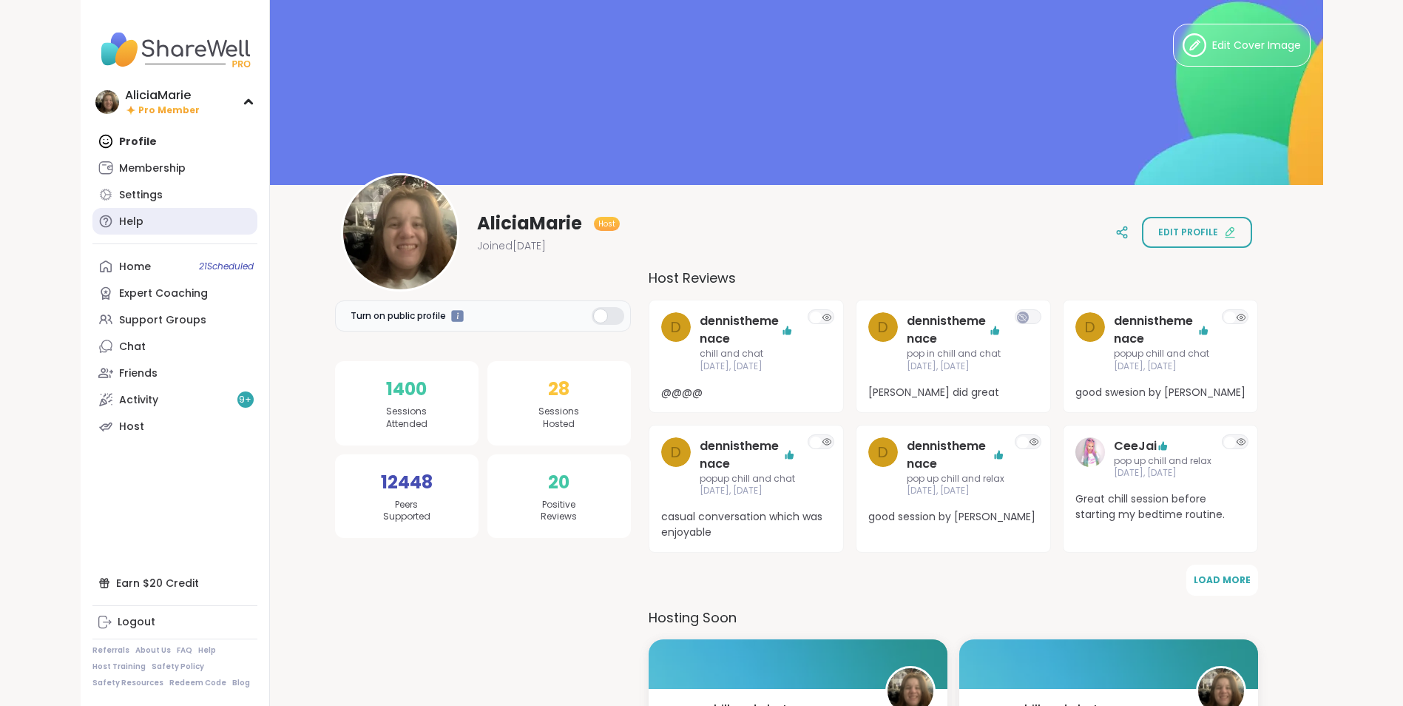
click at [188, 217] on link "Help" at bounding box center [174, 221] width 165 height 27
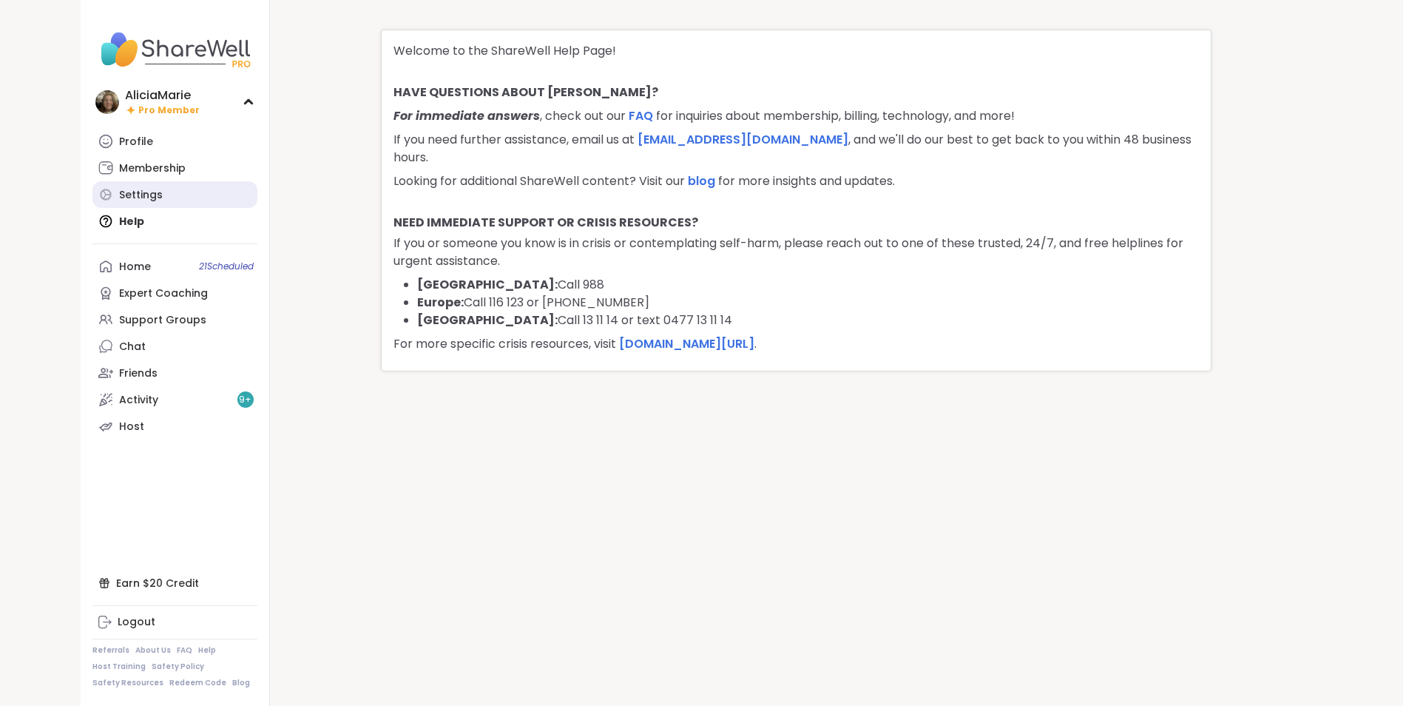
click at [164, 189] on link "Settings" at bounding box center [174, 194] width 165 height 27
select select "**"
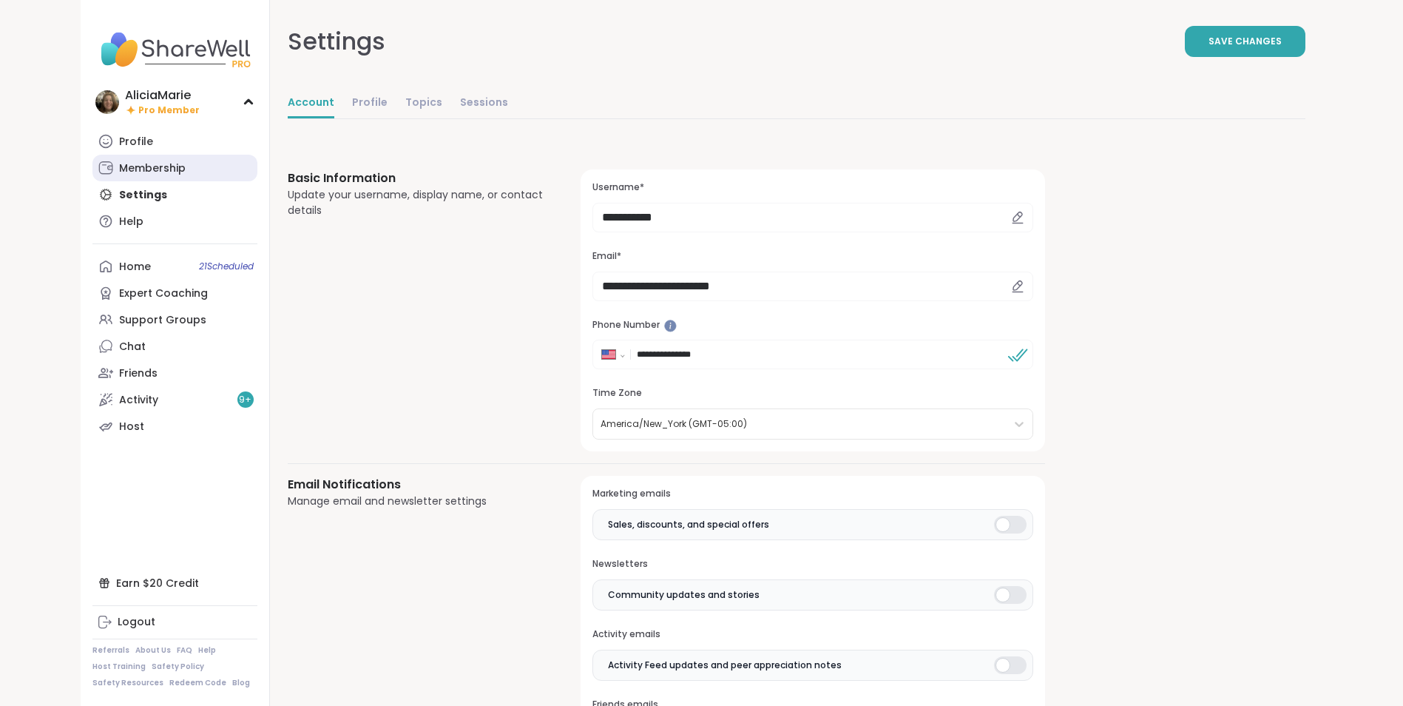
click at [191, 156] on link "Membership" at bounding box center [174, 168] width 165 height 27
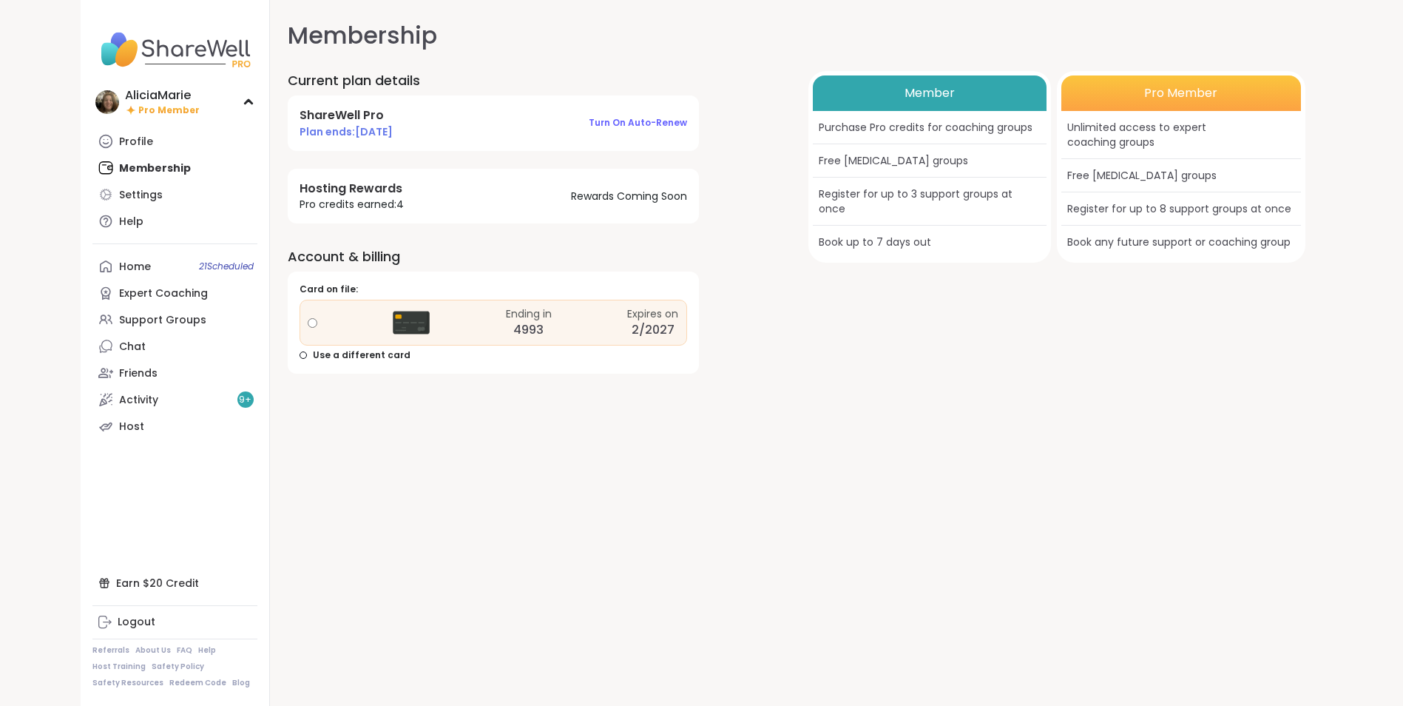
drag, startPoint x: 378, startPoint y: 128, endPoint x: 401, endPoint y: 133, distance: 23.5
click at [393, 133] on span "Plan ends: 6/13/2026" at bounding box center [346, 131] width 93 height 15
click at [199, 143] on link "Profile" at bounding box center [174, 141] width 165 height 27
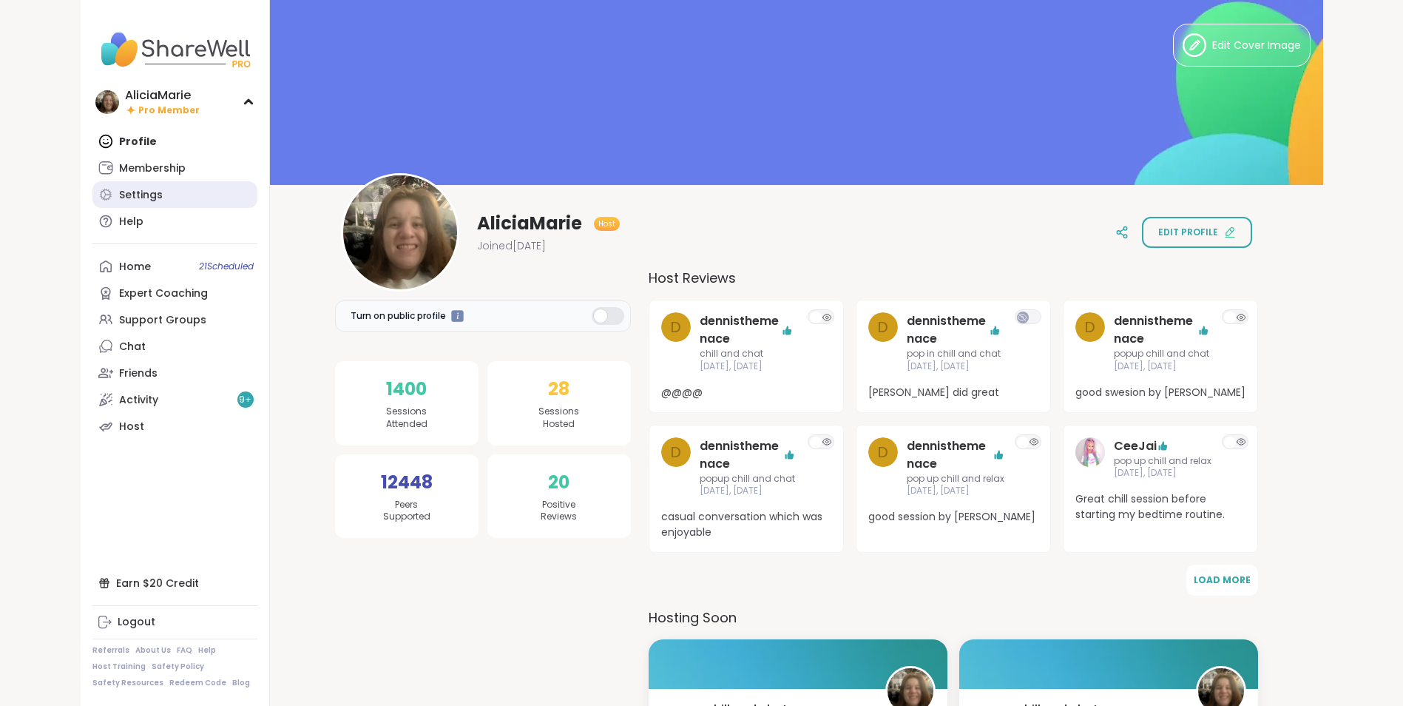
click at [200, 195] on link "Settings" at bounding box center [174, 194] width 165 height 27
select select "**"
